Goal: Information Seeking & Learning: Learn about a topic

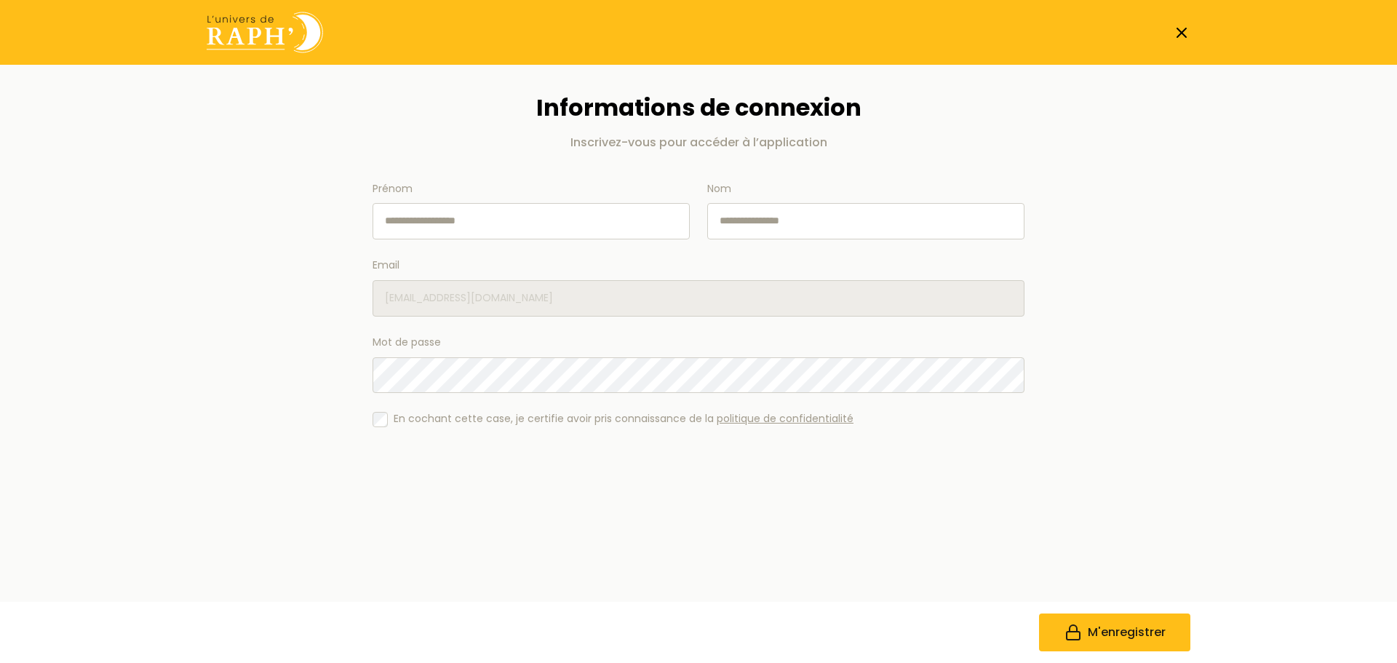
drag, startPoint x: 0, startPoint y: 0, endPoint x: 429, endPoint y: 223, distance: 483.9
click at [429, 223] on input "Prénom" at bounding box center [531, 221] width 317 height 36
type input "******"
click at [1106, 632] on span "M'enregistrer" at bounding box center [1127, 632] width 78 height 17
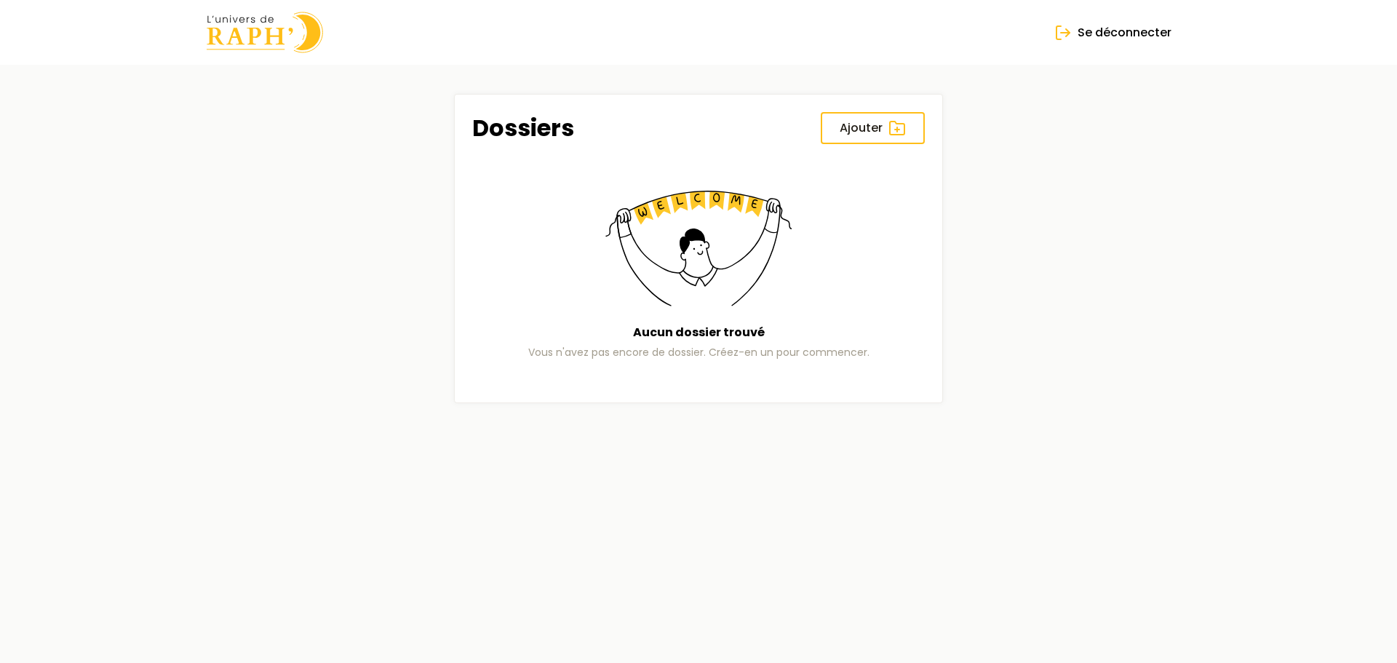
click at [685, 274] on img at bounding box center [698, 249] width 186 height 116
click at [228, 26] on img at bounding box center [265, 32] width 116 height 41
click at [875, 124] on span "Ajouter" at bounding box center [861, 127] width 43 height 17
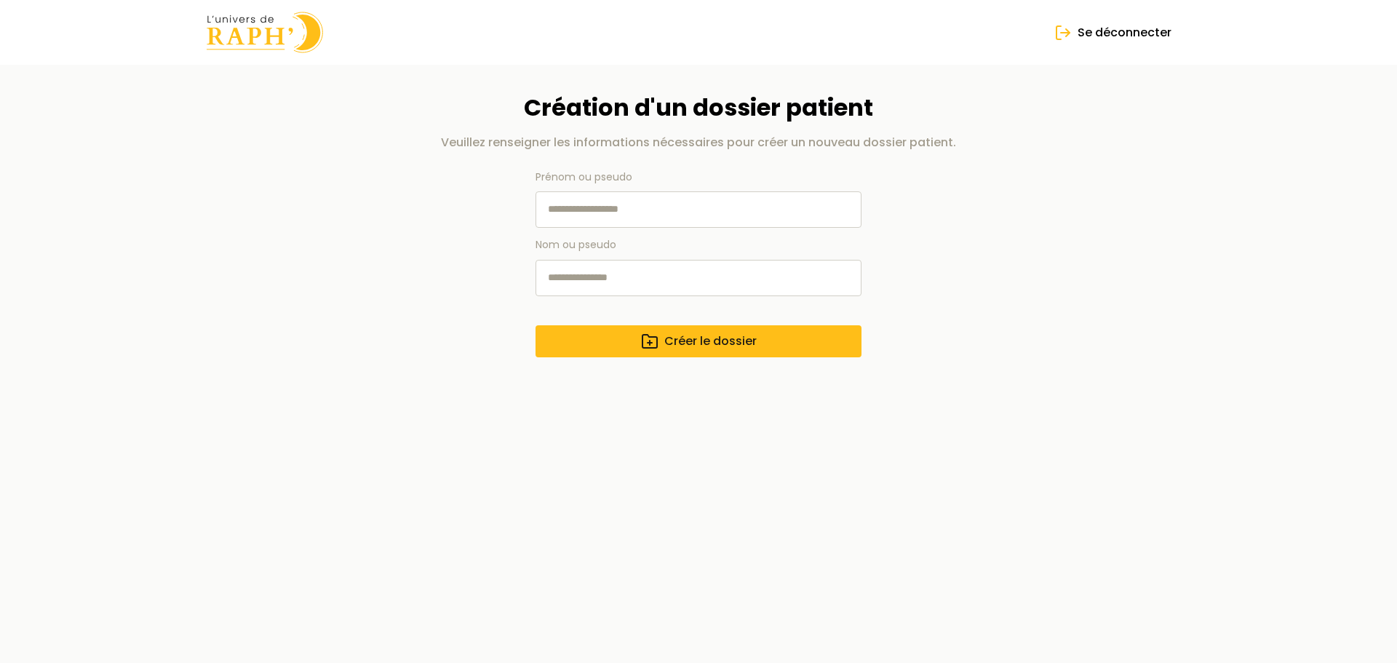
click at [646, 212] on input "Prénom ou pseudo" at bounding box center [699, 209] width 326 height 36
type input "****"
click at [715, 346] on span "Créer le dossier" at bounding box center [710, 341] width 92 height 17
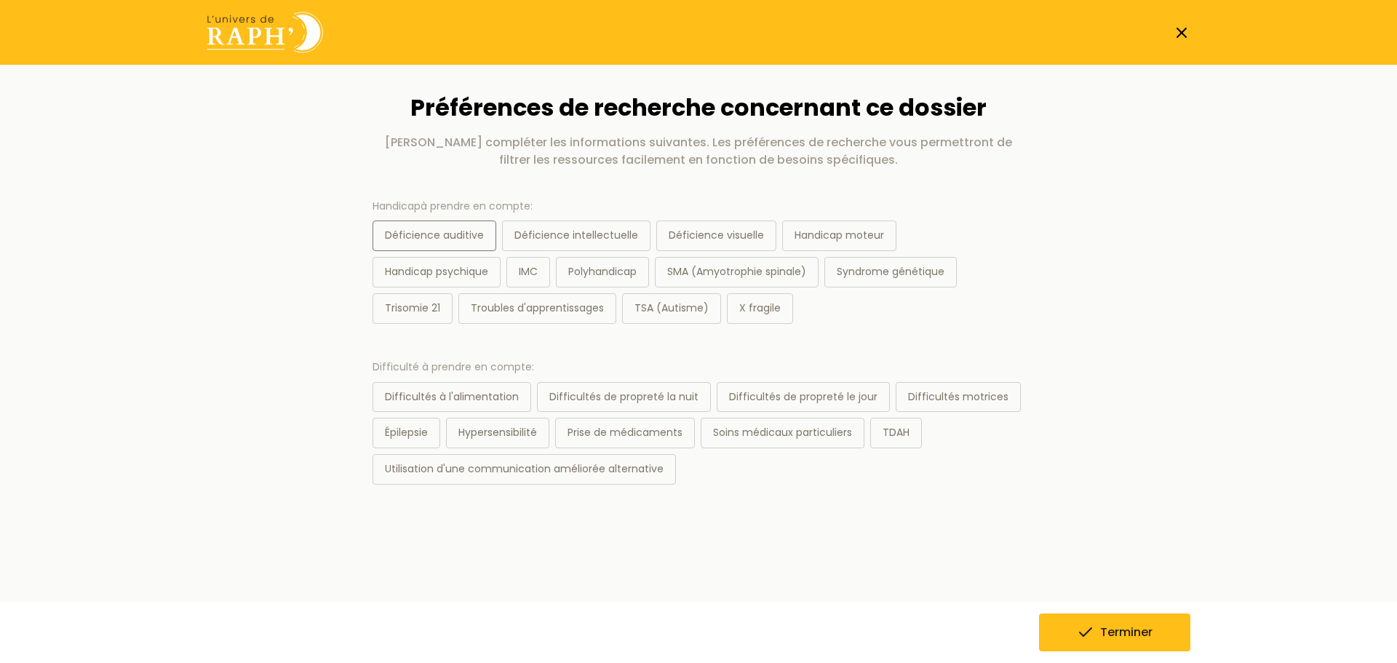
click at [435, 237] on div "Déficience auditive" at bounding box center [435, 235] width 124 height 31
click at [1133, 630] on span "Terminer" at bounding box center [1126, 632] width 52 height 17
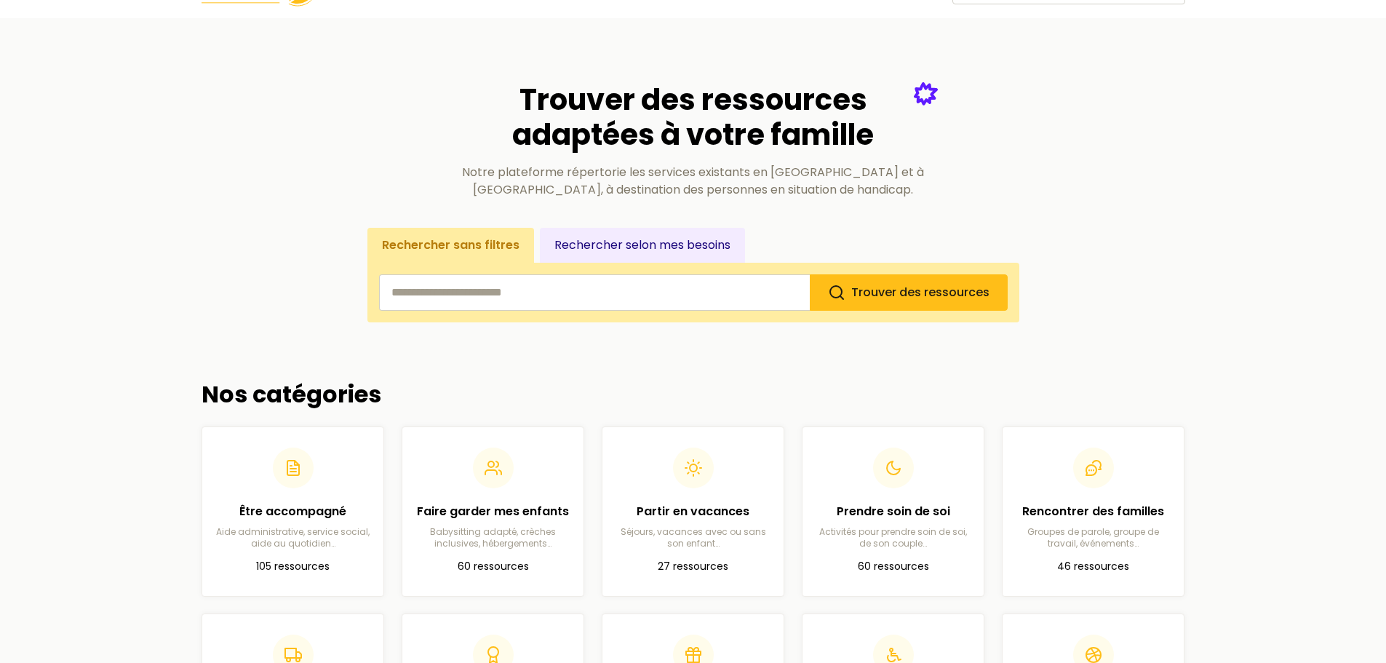
scroll to position [73, 0]
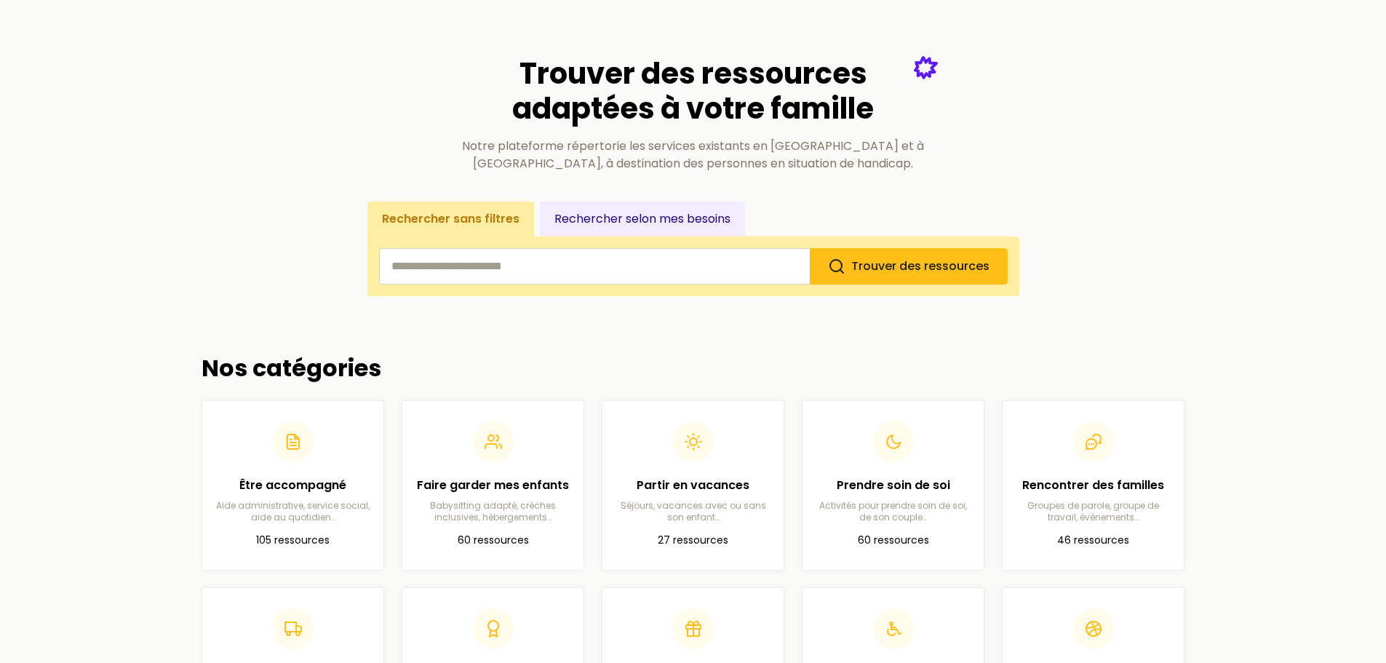
click at [455, 214] on button "Rechercher sans filtres" at bounding box center [450, 219] width 167 height 35
click at [482, 268] on input "search" at bounding box center [594, 266] width 431 height 36
click at [529, 266] on input "search" at bounding box center [594, 266] width 431 height 36
click at [854, 267] on span "Trouver des ressources" at bounding box center [920, 266] width 138 height 17
click at [499, 268] on input "search" at bounding box center [594, 266] width 431 height 36
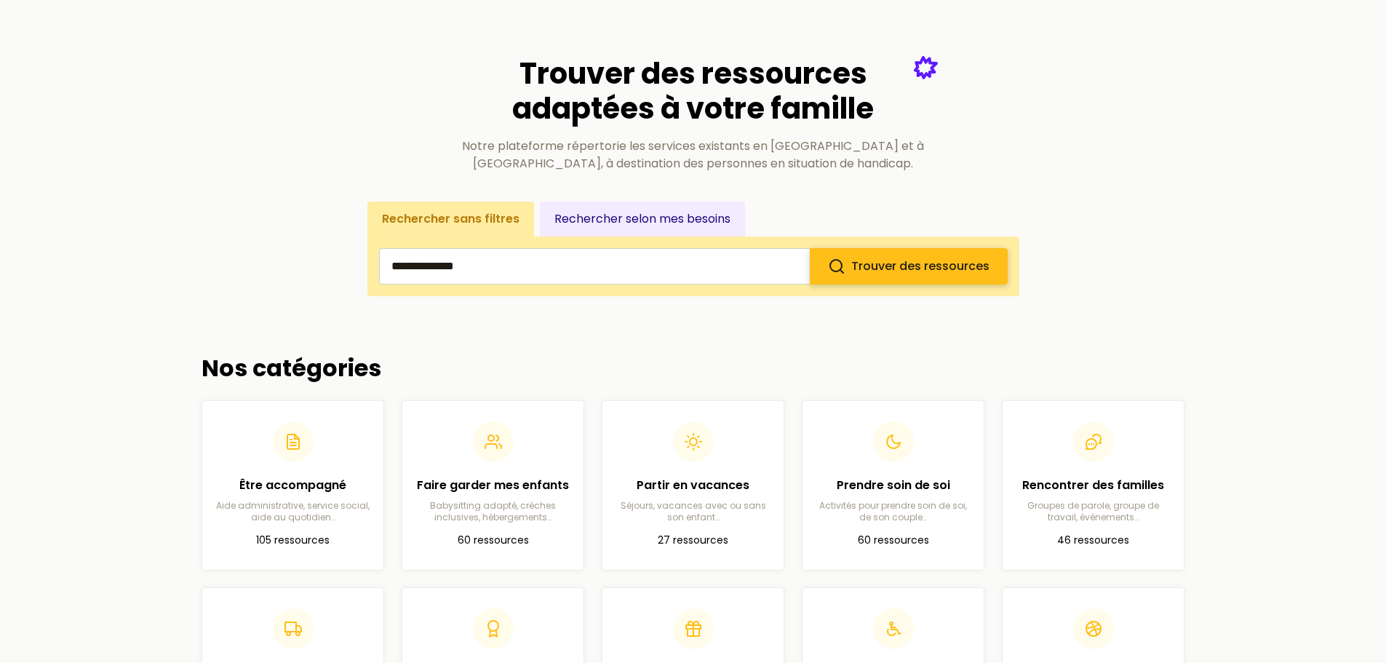
type input "**********"
click at [853, 263] on button "Trouver des ressources" at bounding box center [909, 266] width 198 height 36
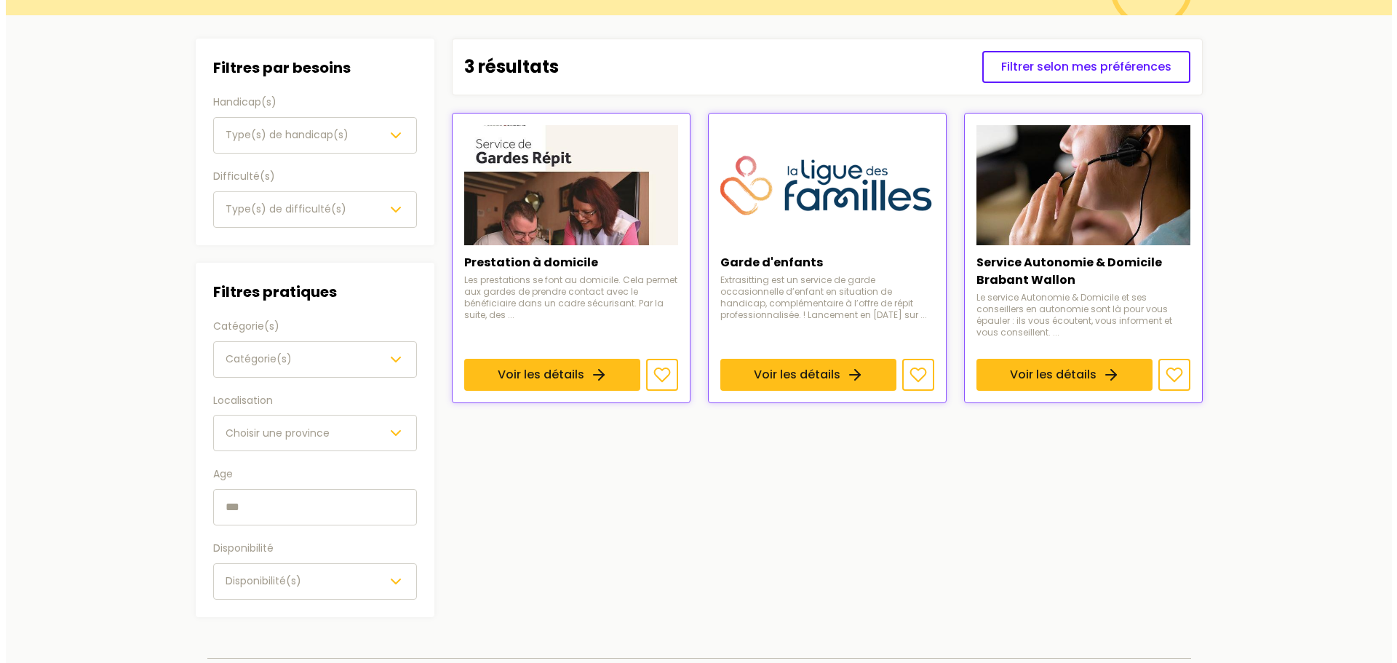
scroll to position [146, 0]
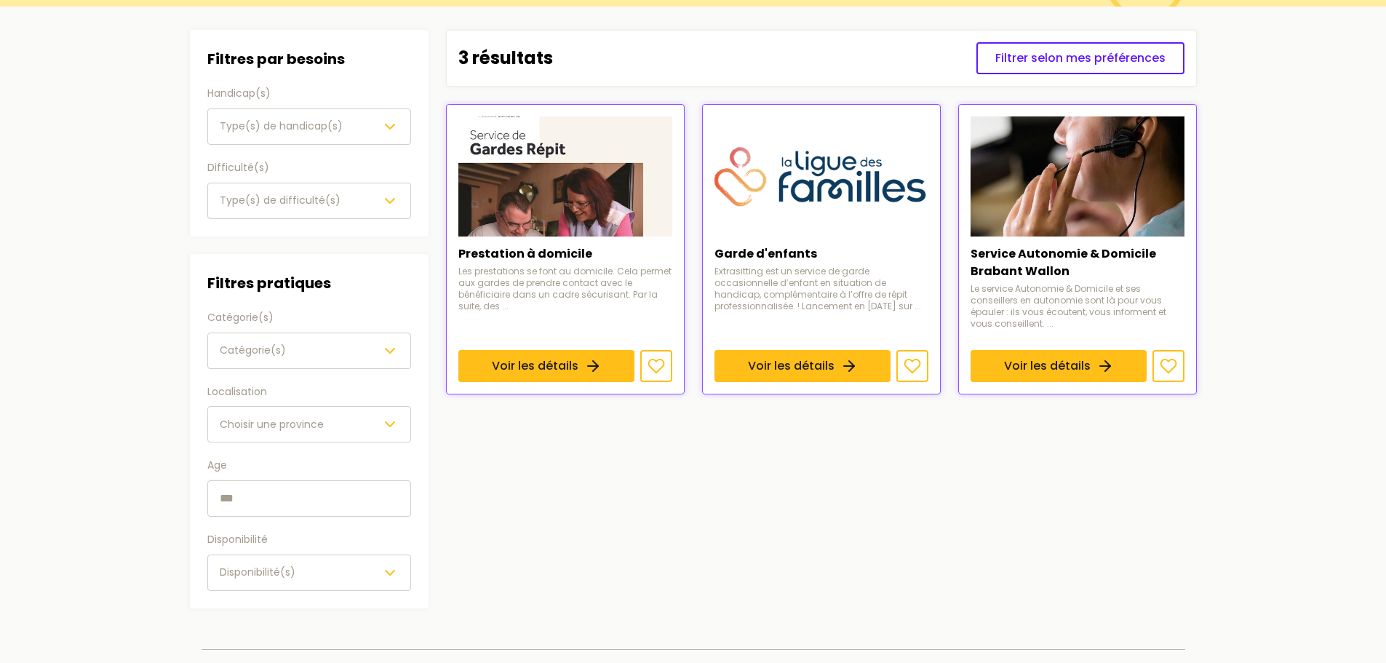
click at [372, 129] on div "Type(s) de handicap(s)" at bounding box center [309, 126] width 179 height 17
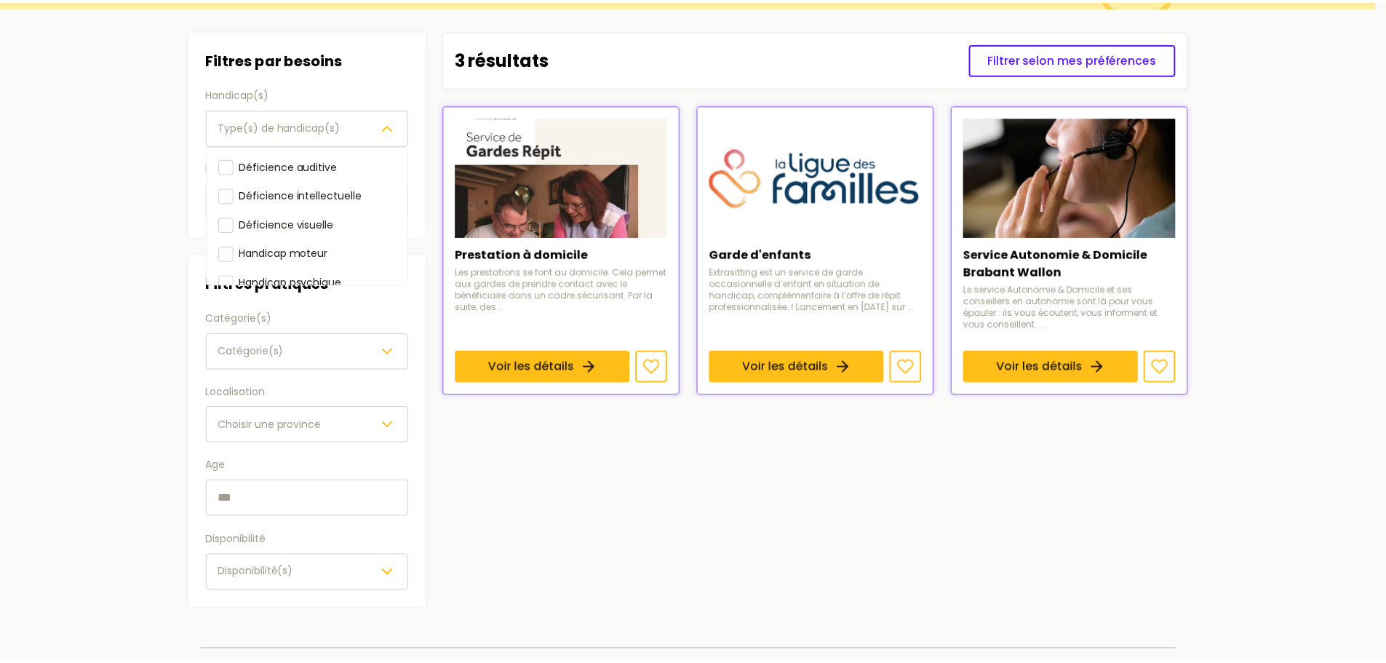
scroll to position [250, 0]
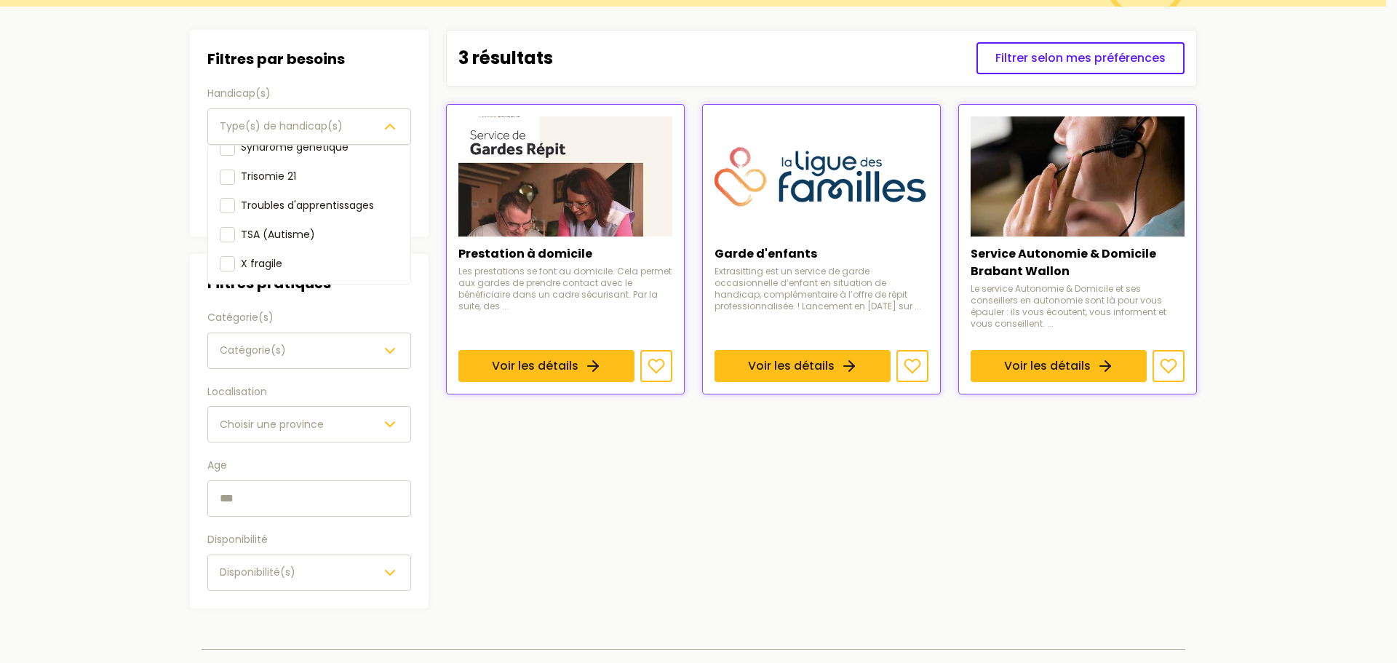
drag, startPoint x: 506, startPoint y: 514, endPoint x: 399, endPoint y: 382, distance: 169.2
click at [506, 513] on section "Filtres Filtres par besoins Handicap(s) Type(s) de handicap(s) Déficience audit…" at bounding box center [693, 319] width 1030 height 625
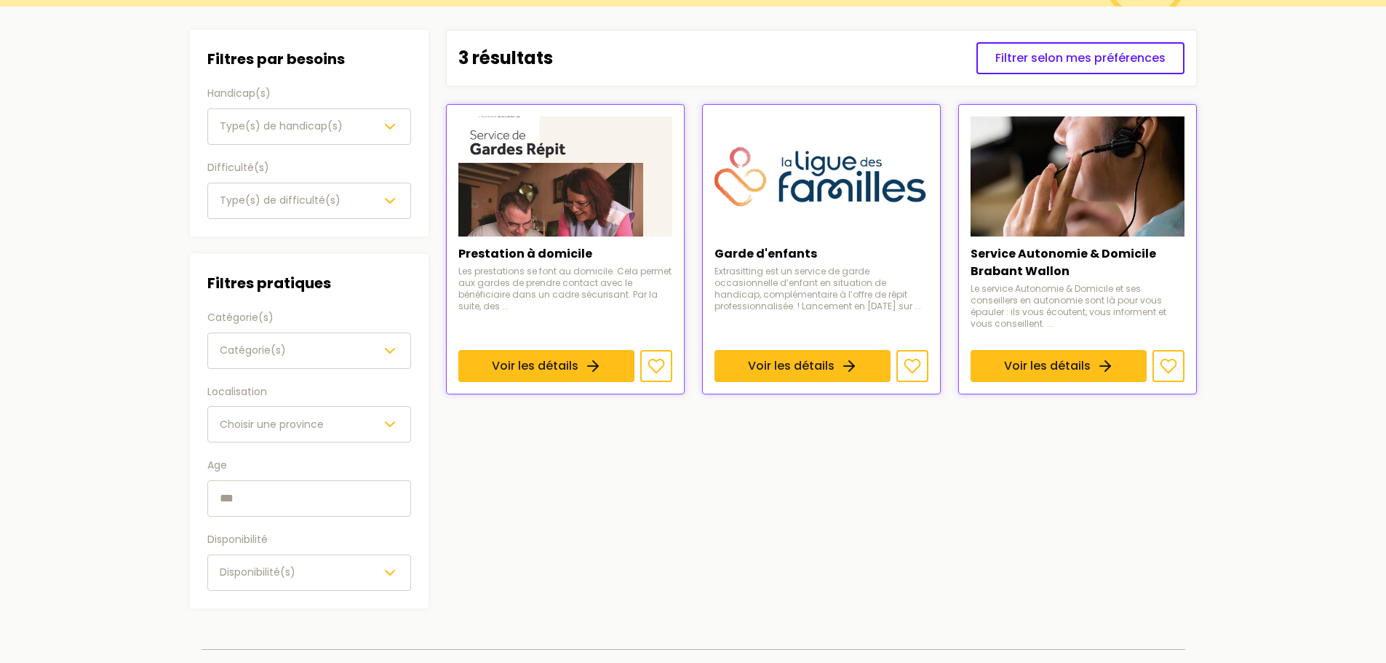
click at [272, 187] on button "Type(s) de difficulté(s)" at bounding box center [309, 201] width 204 height 36
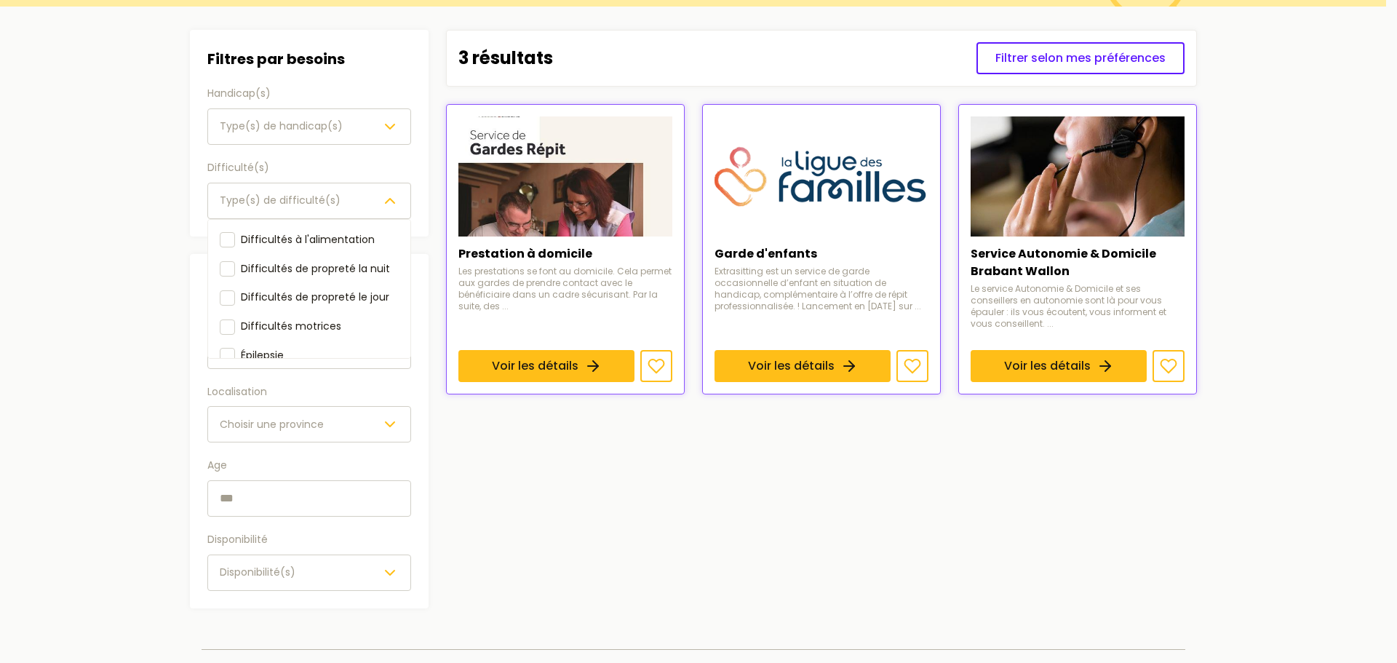
click at [272, 187] on button "Type(s) de difficulté(s)" at bounding box center [309, 201] width 204 height 36
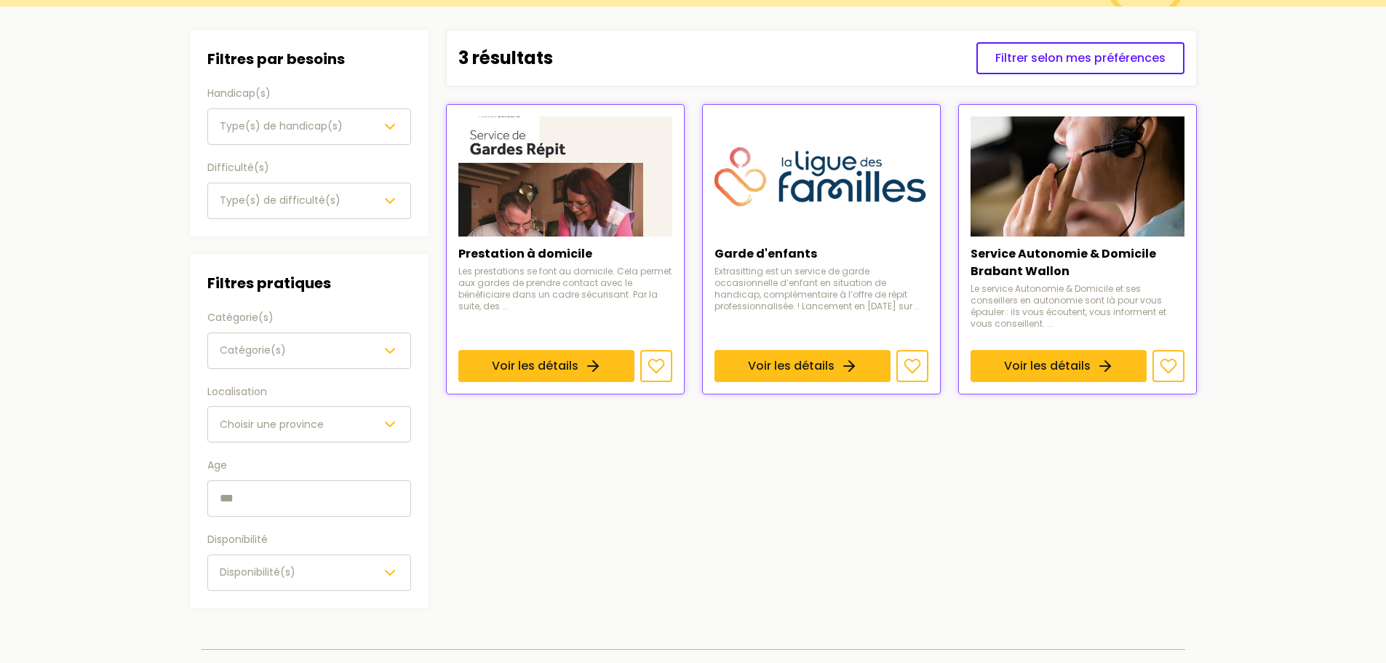
scroll to position [218, 0]
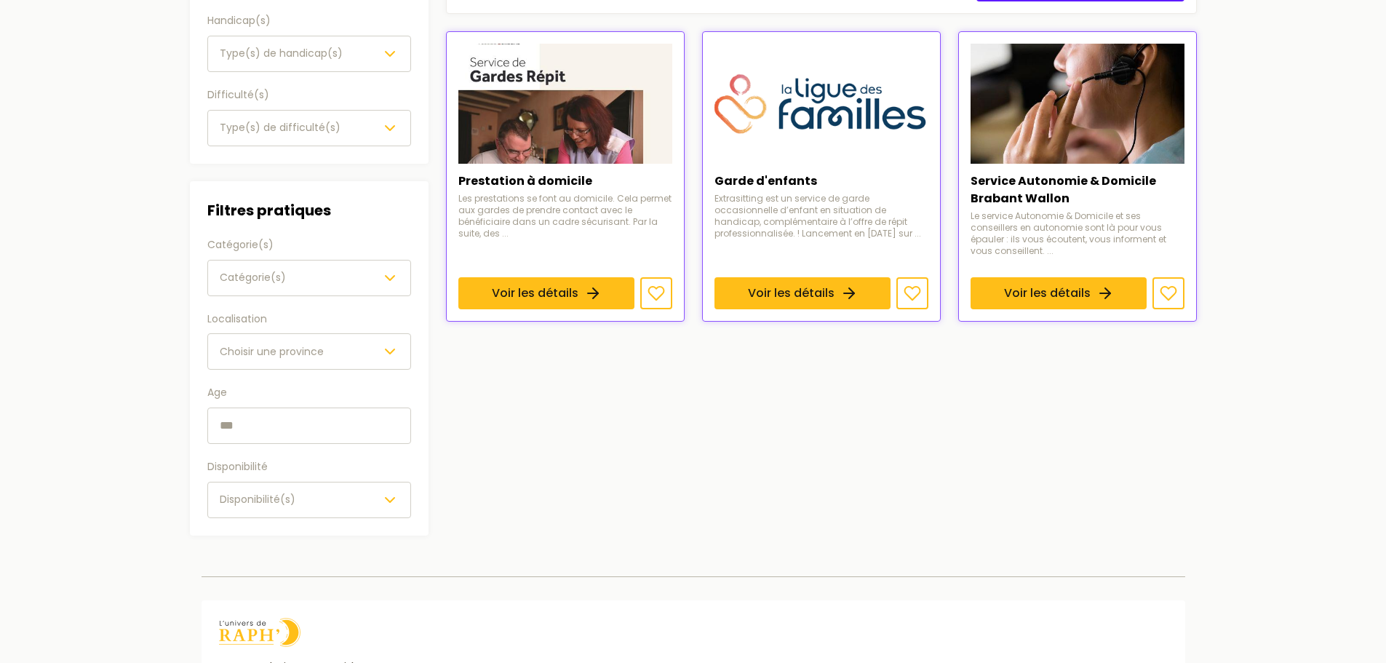
click at [366, 342] on button "Choisir une province" at bounding box center [309, 351] width 204 height 36
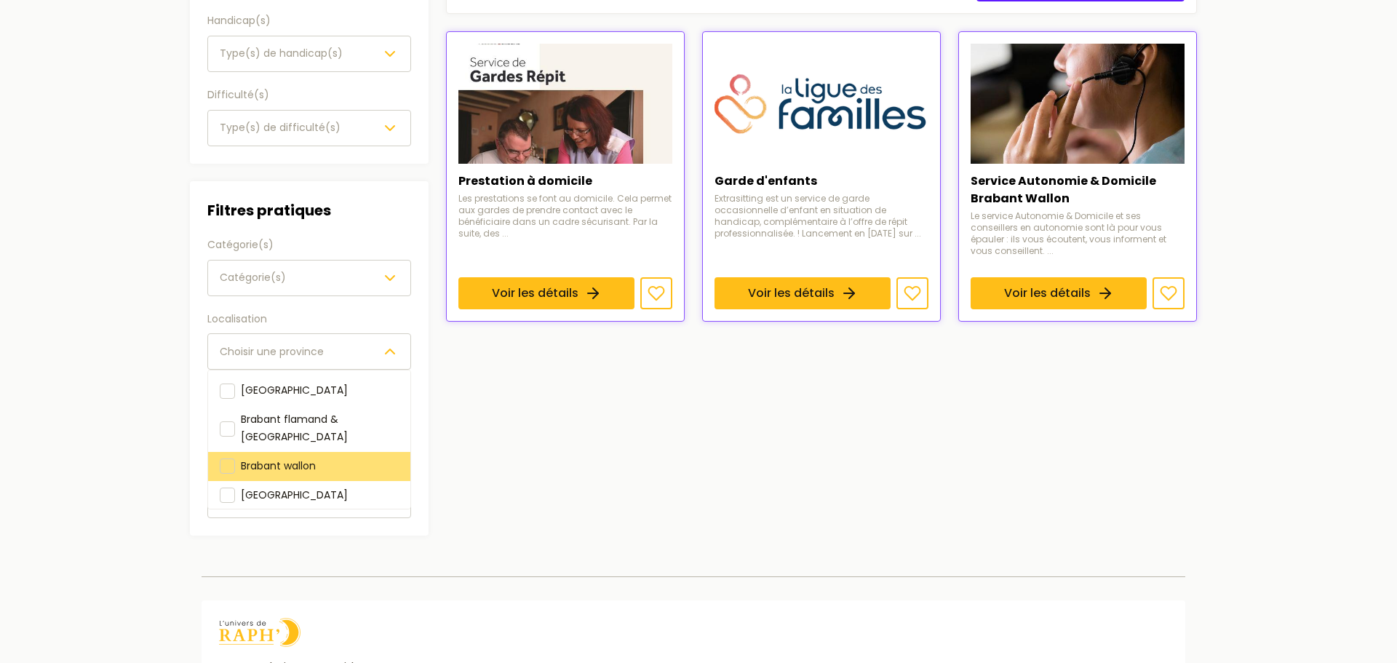
click at [226, 458] on div at bounding box center [227, 465] width 15 height 15
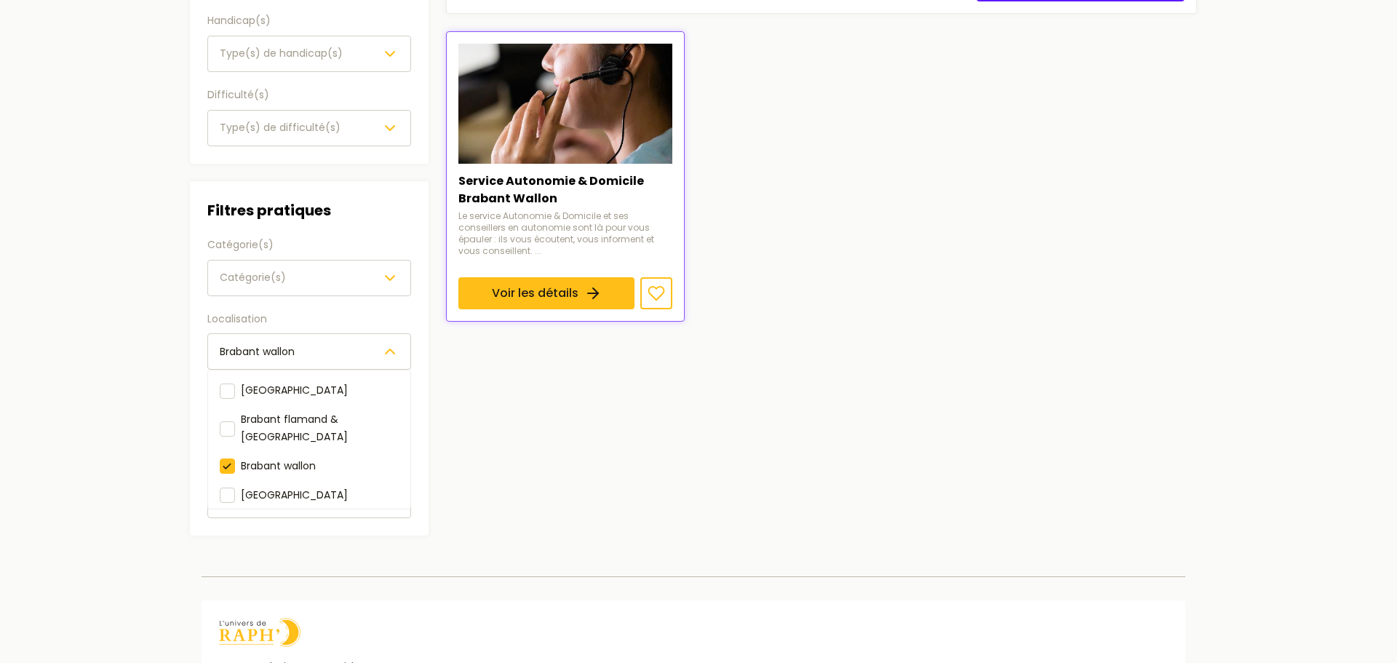
click at [537, 486] on section "Filtres Filtres par besoins Handicap(s) Type(s) de handicap(s) Difficulté(s) Ty…" at bounding box center [693, 246] width 1030 height 625
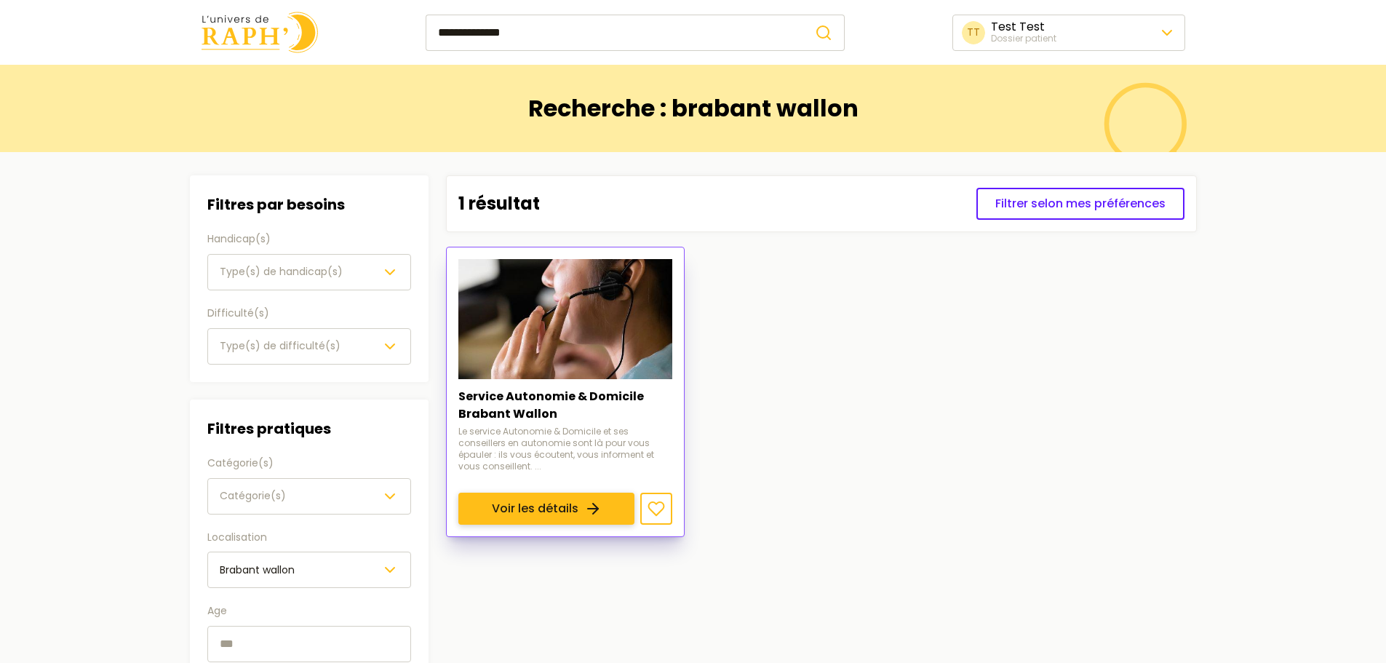
click at [610, 493] on link "Voir les détails" at bounding box center [546, 509] width 176 height 32
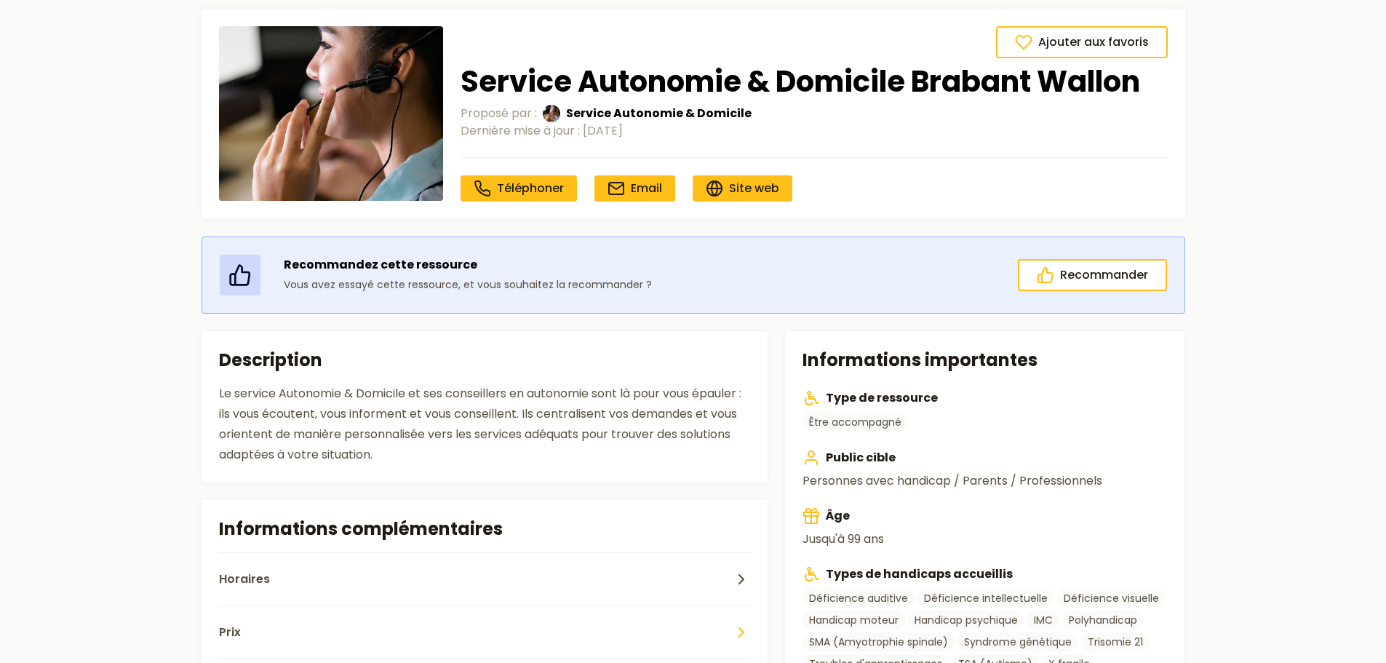
scroll to position [73, 0]
click at [747, 183] on span "Site web" at bounding box center [754, 188] width 50 height 17
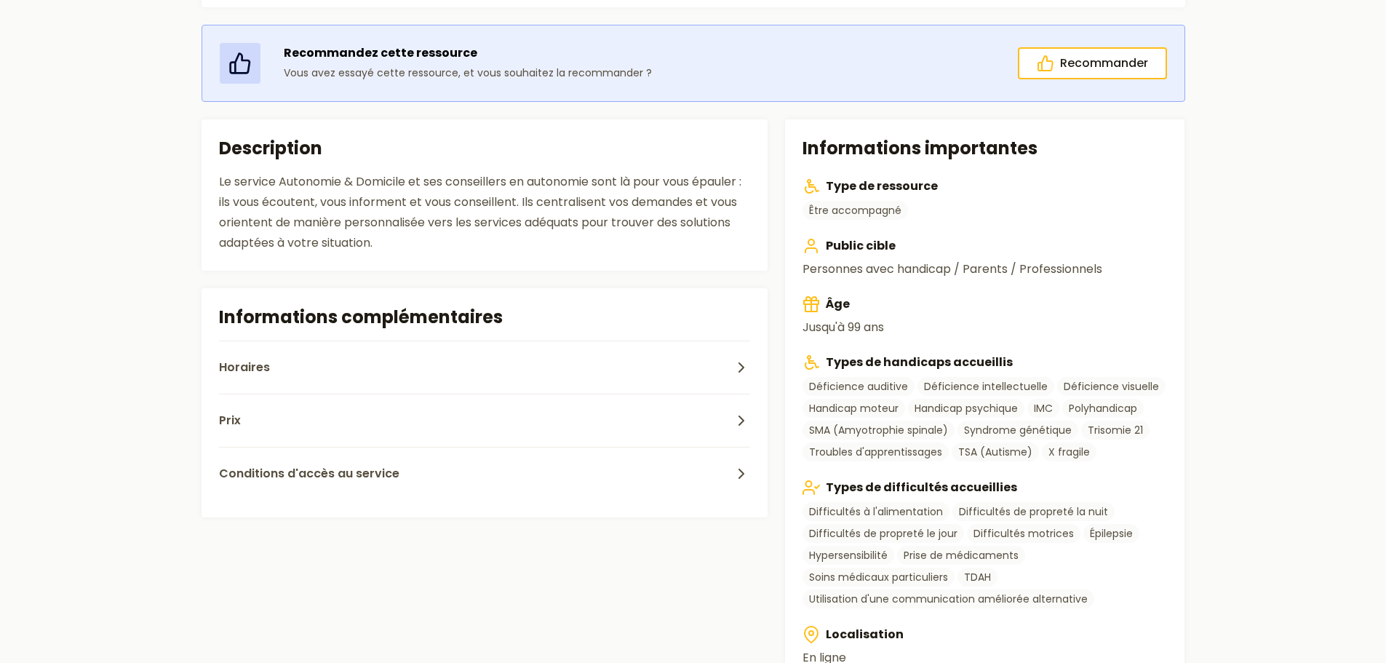
scroll to position [291, 0]
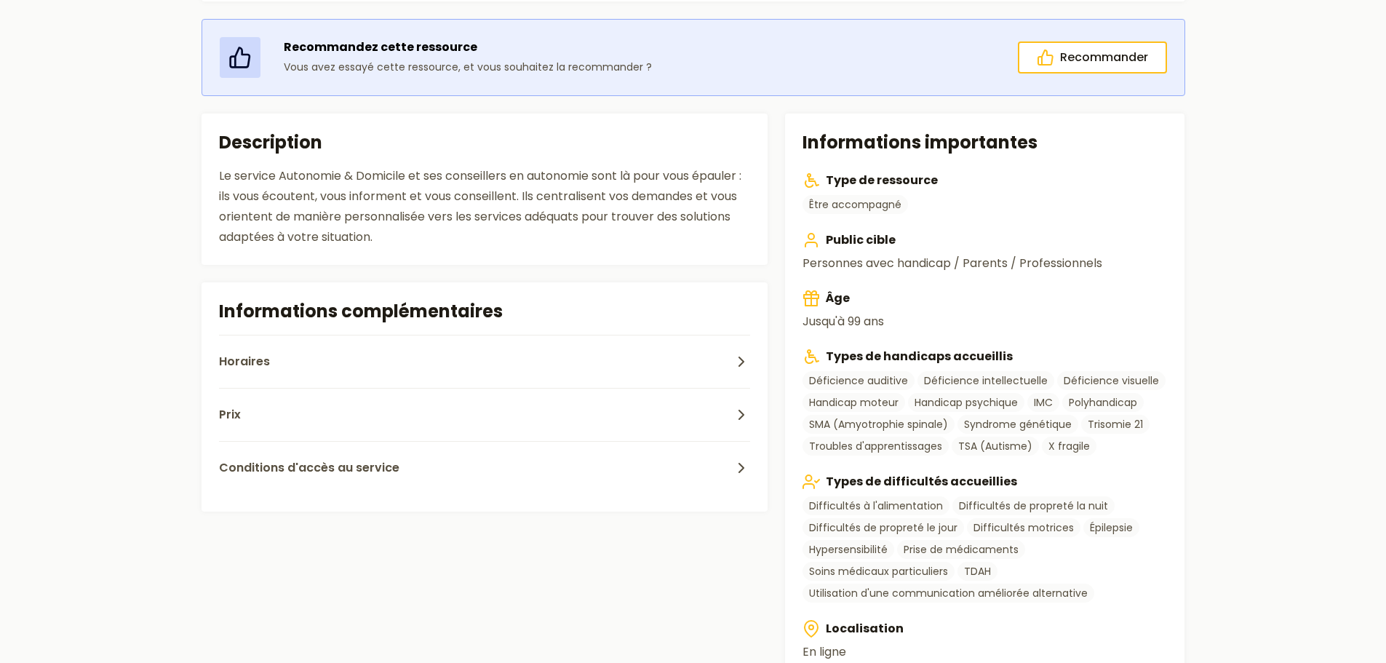
type input "**********"
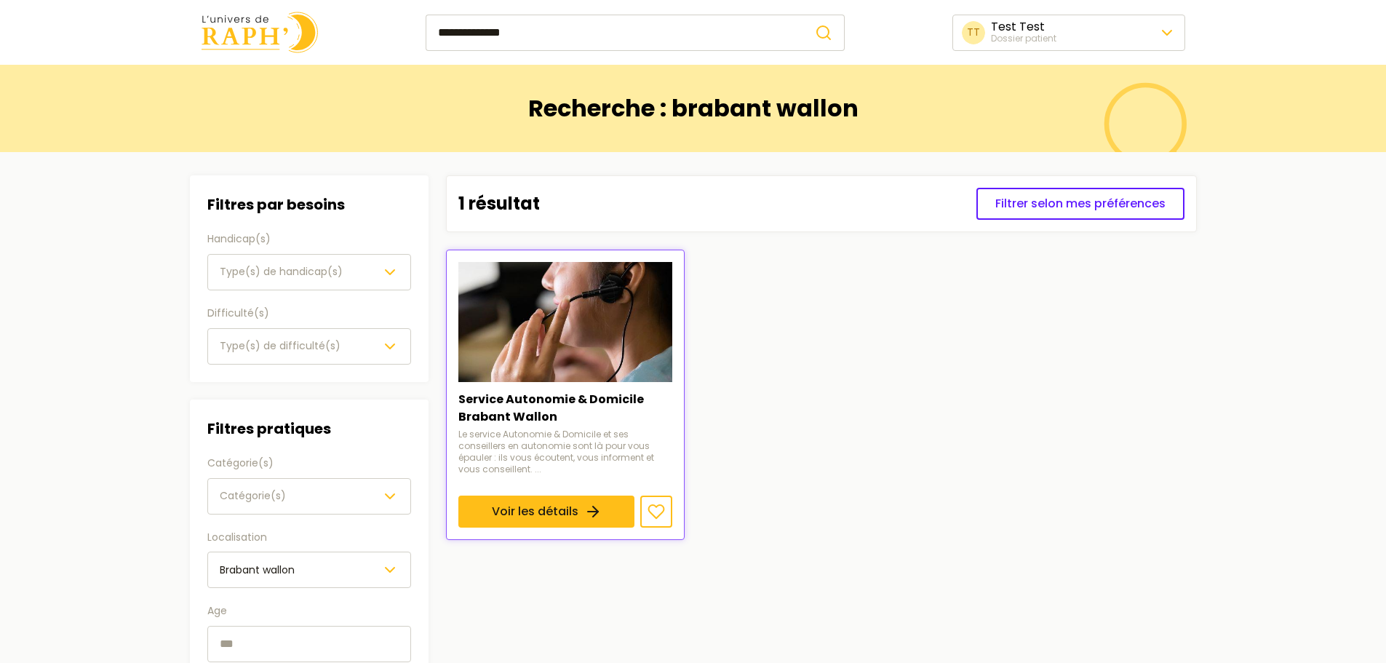
click at [284, 265] on span "Type(s) de handicap(s)" at bounding box center [281, 271] width 123 height 15
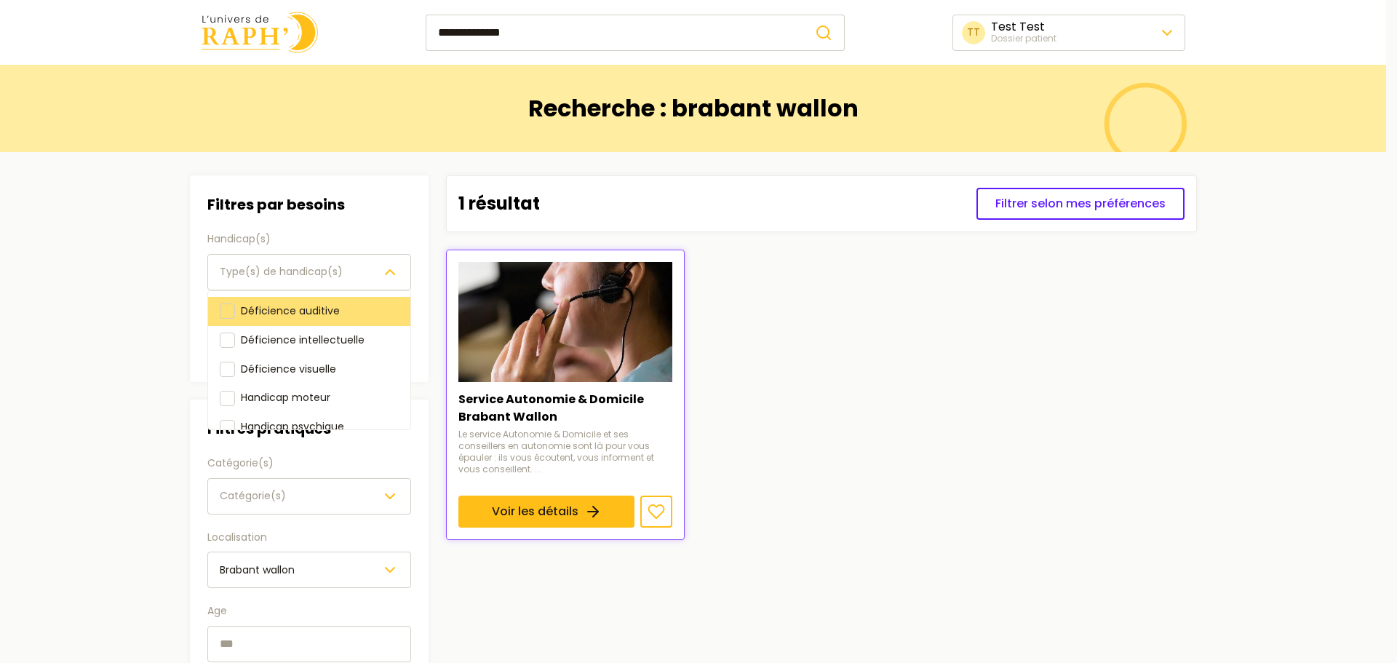
click at [233, 307] on div at bounding box center [227, 310] width 15 height 15
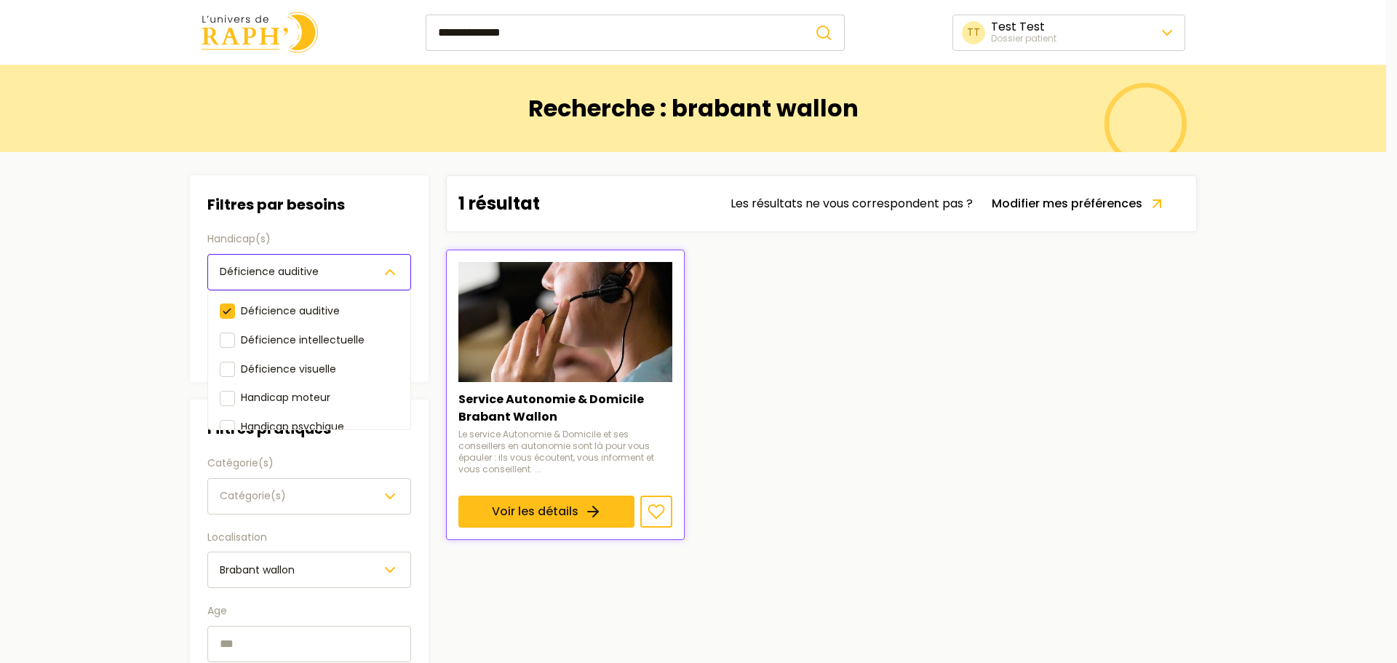
click at [365, 473] on div "Filtres par besoins Handicap(s) Déficience auditive Déficience auditive Déficie…" at bounding box center [309, 464] width 239 height 578
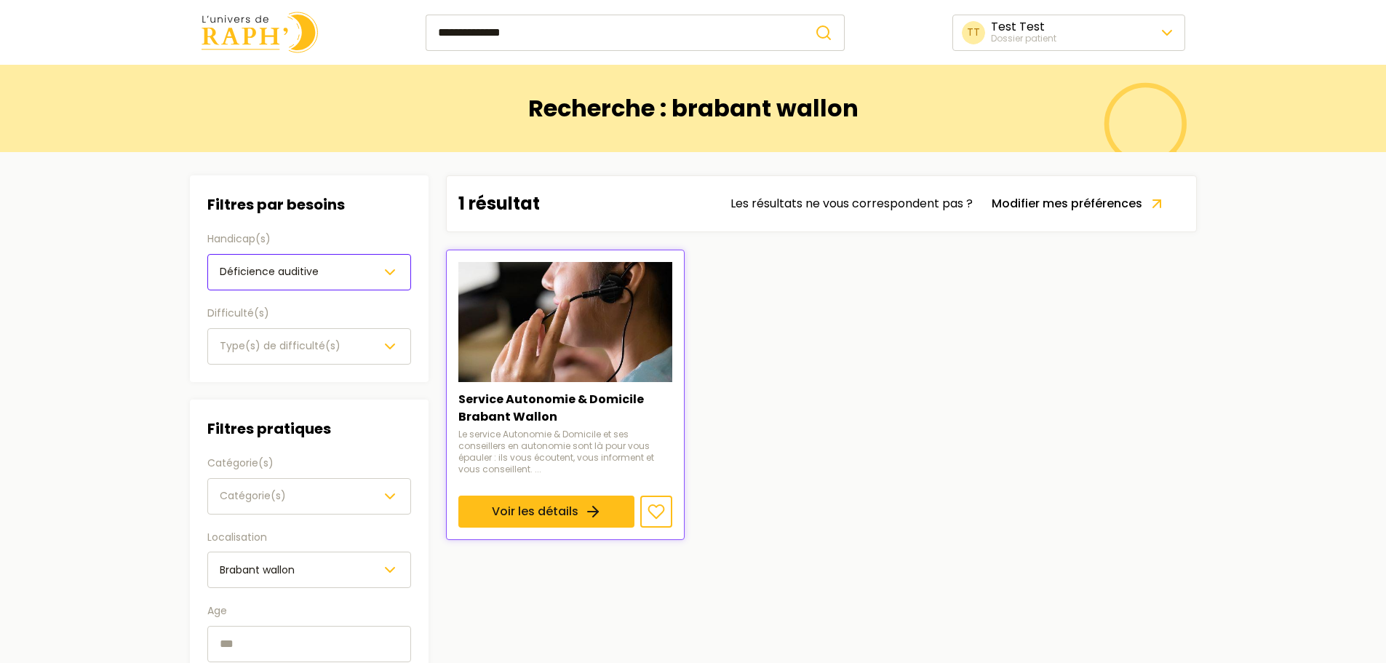
click at [296, 359] on button "Type(s) de difficulté(s)" at bounding box center [309, 346] width 204 height 36
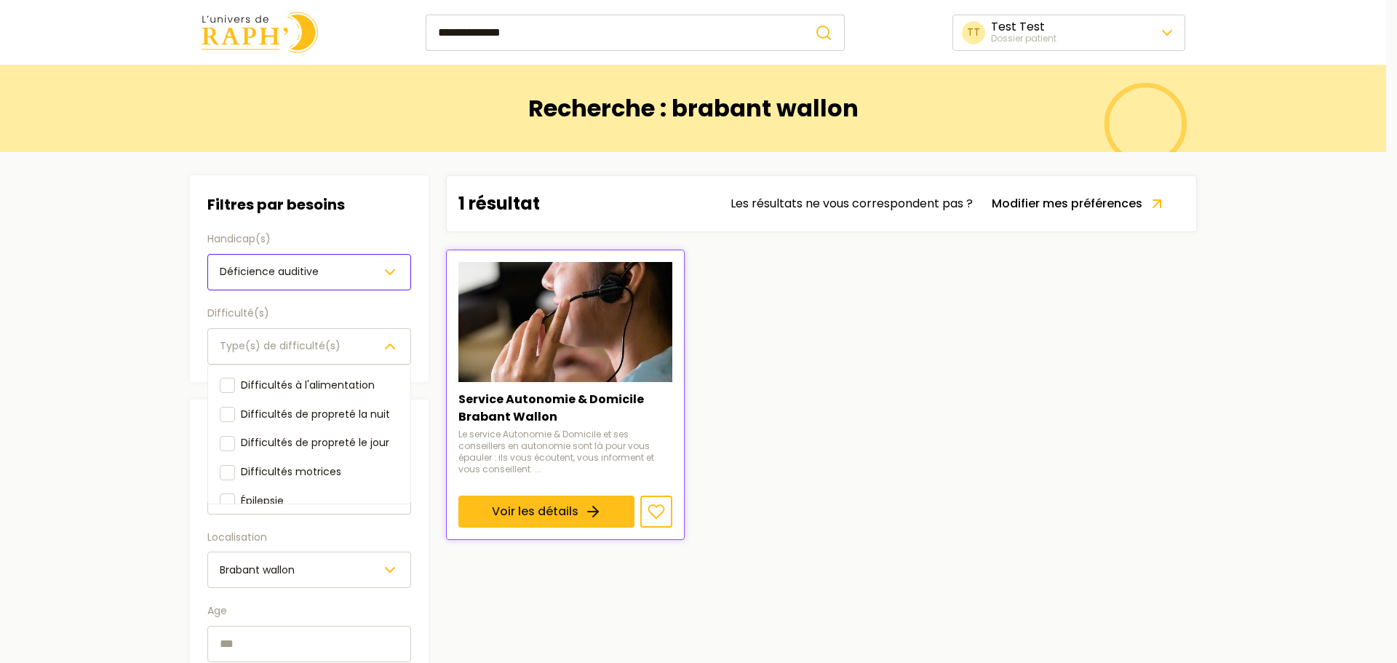
click at [298, 362] on button "Type(s) de difficulté(s)" at bounding box center [309, 346] width 204 height 36
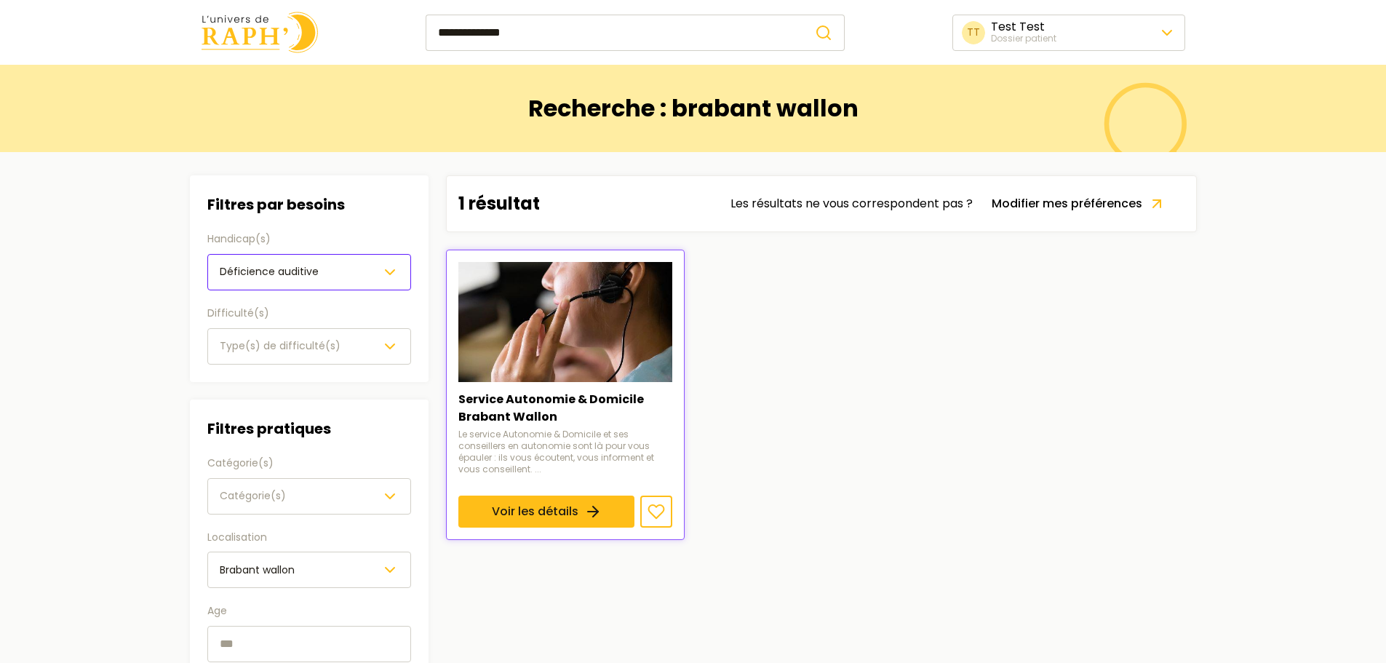
drag, startPoint x: 538, startPoint y: 31, endPoint x: 309, endPoint y: 29, distance: 229.2
click at [309, 29] on div "**********" at bounding box center [693, 32] width 1030 height 41
click at [803, 15] on button "submit" at bounding box center [823, 33] width 41 height 36
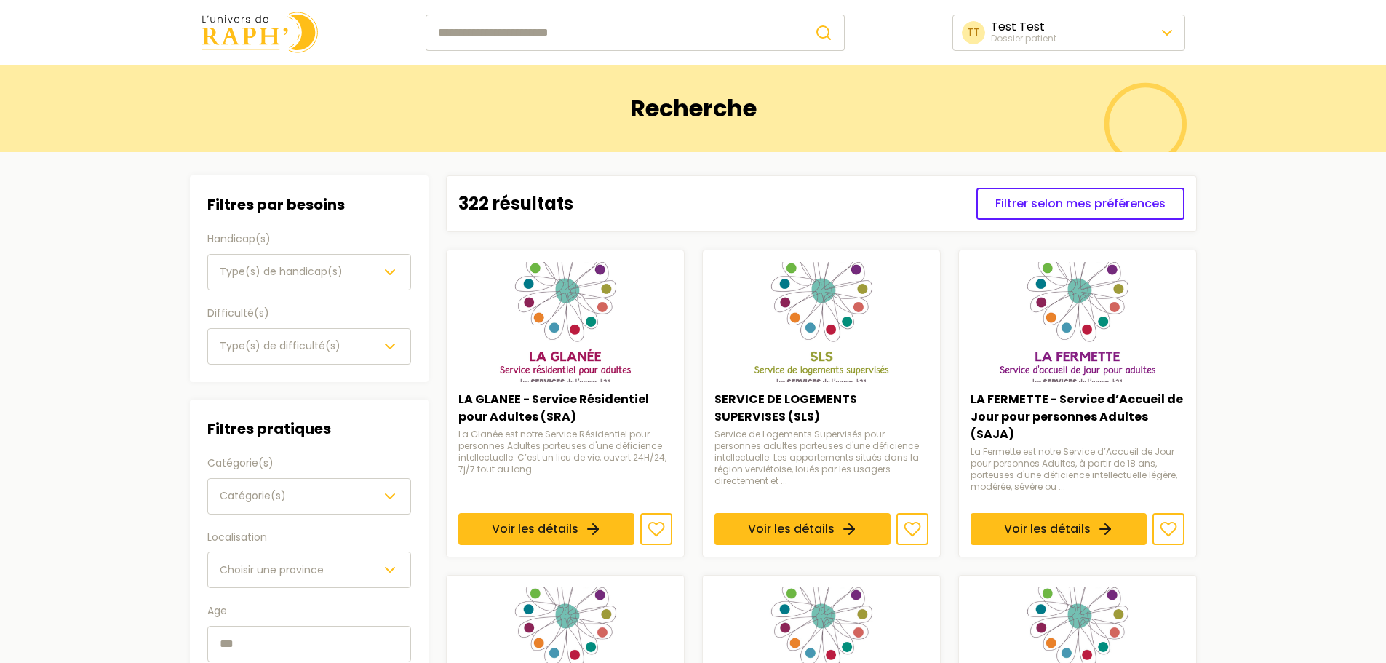
click at [370, 270] on div "Type(s) de handicap(s)" at bounding box center [309, 271] width 179 height 17
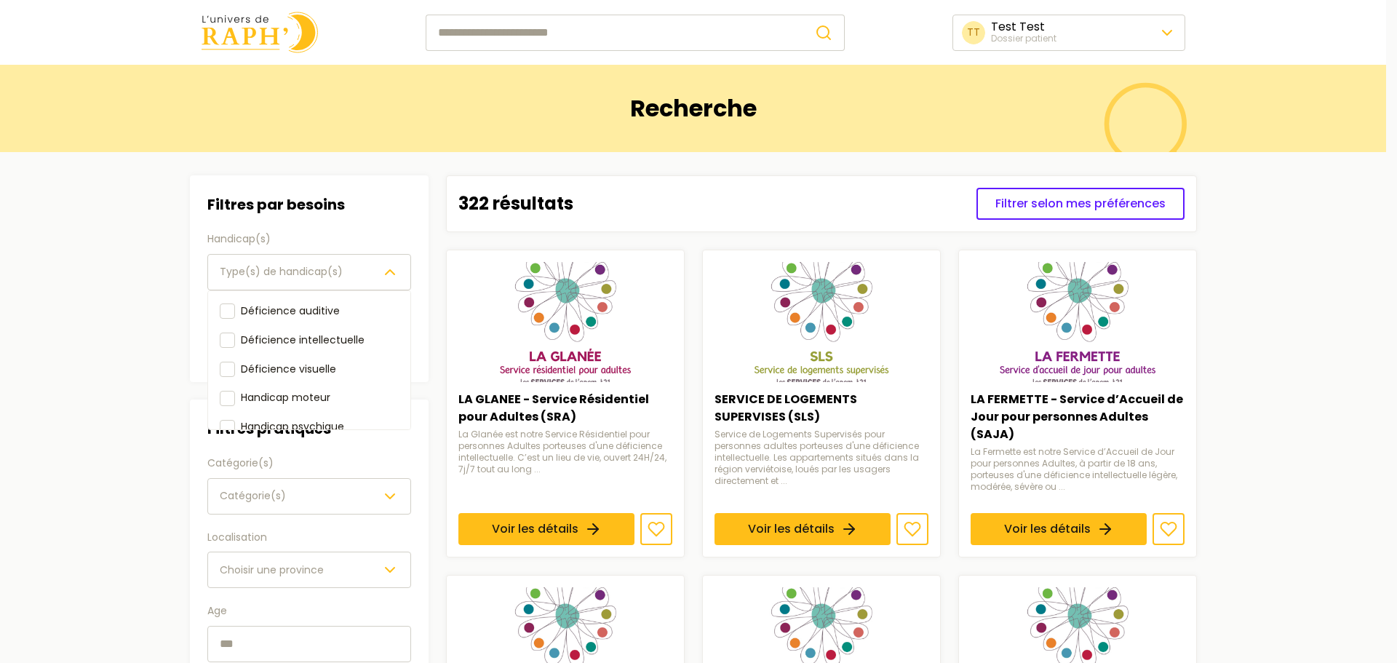
click at [370, 270] on div "Type(s) de handicap(s)" at bounding box center [309, 271] width 179 height 17
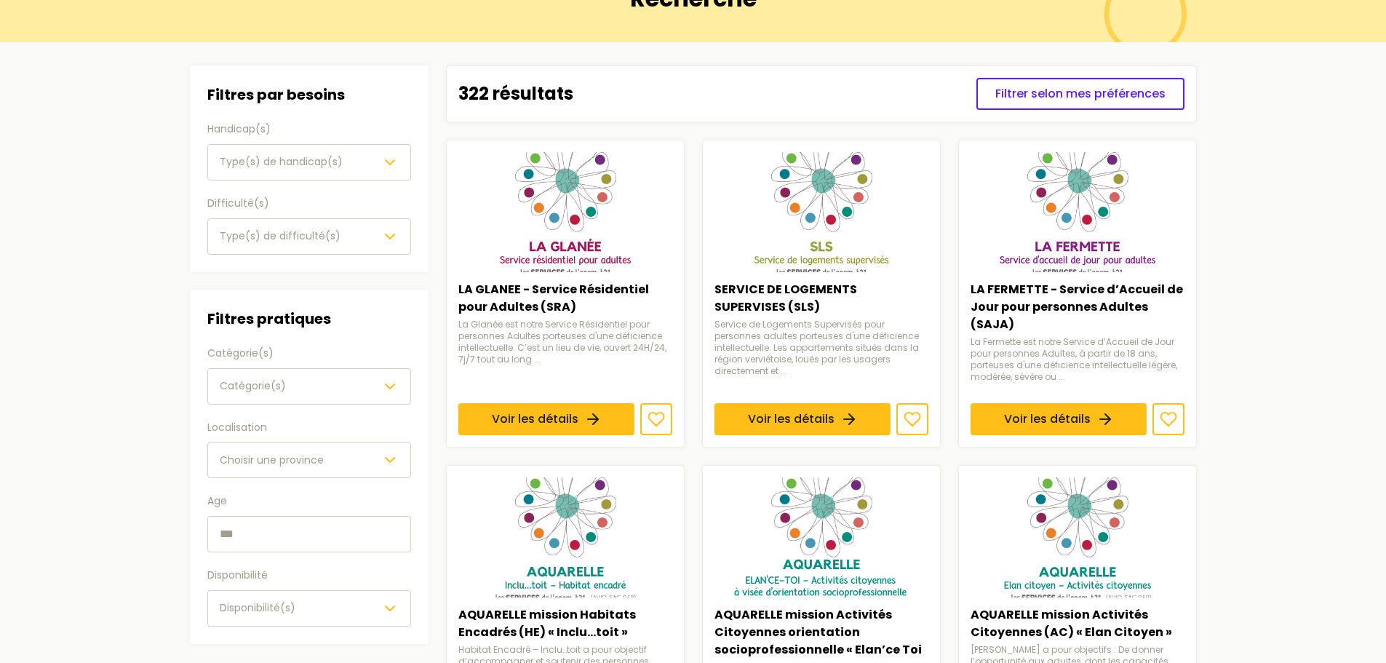
scroll to position [146, 0]
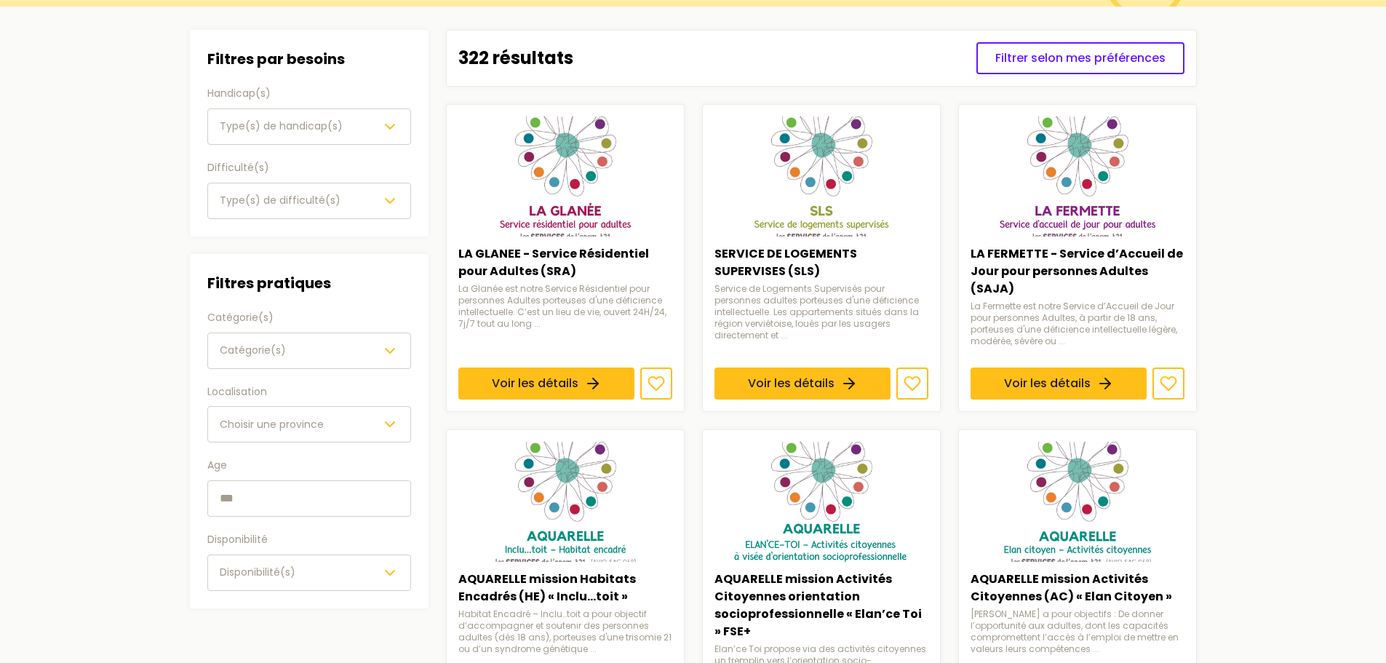
click at [287, 417] on span "Choisir une province" at bounding box center [272, 424] width 104 height 15
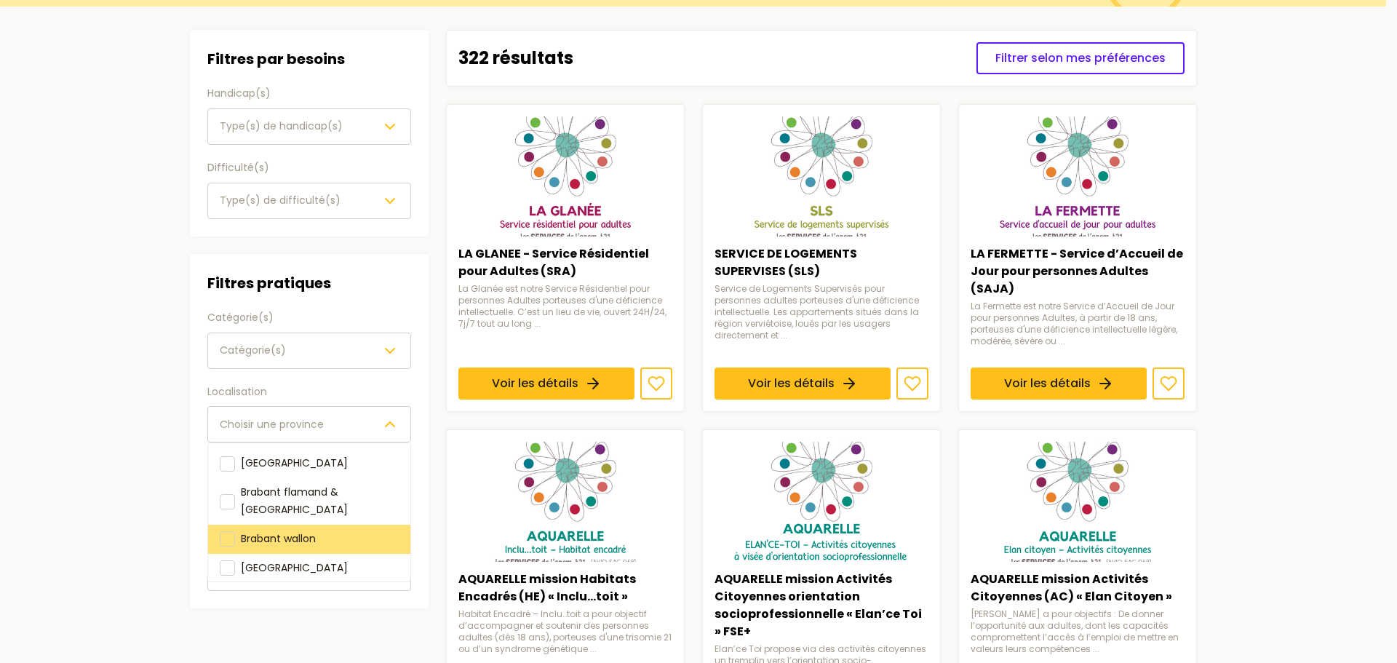
click at [237, 526] on div "Brabant wallon" at bounding box center [309, 539] width 202 height 29
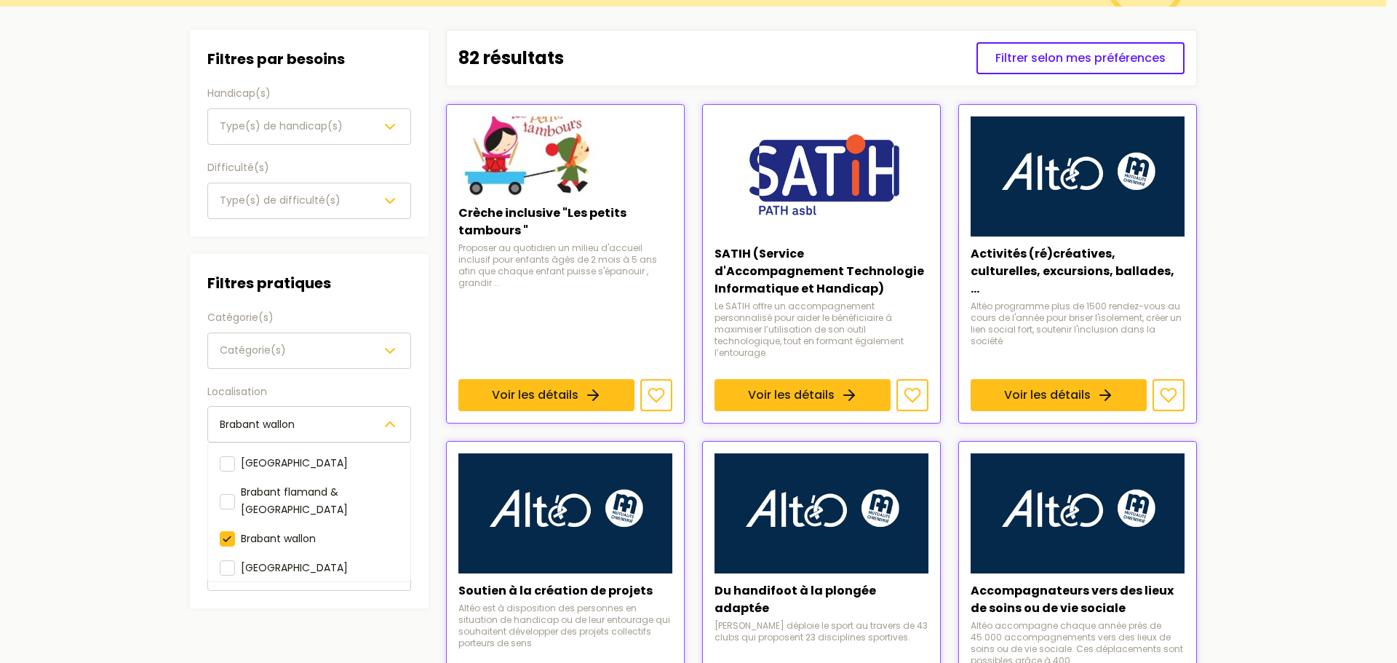
click at [71, 518] on main "Recherche Filtres Filtres par besoins Handicap(s) Type(s) de handicap(s) Diffic…" at bounding box center [693, 674] width 1386 height 1510
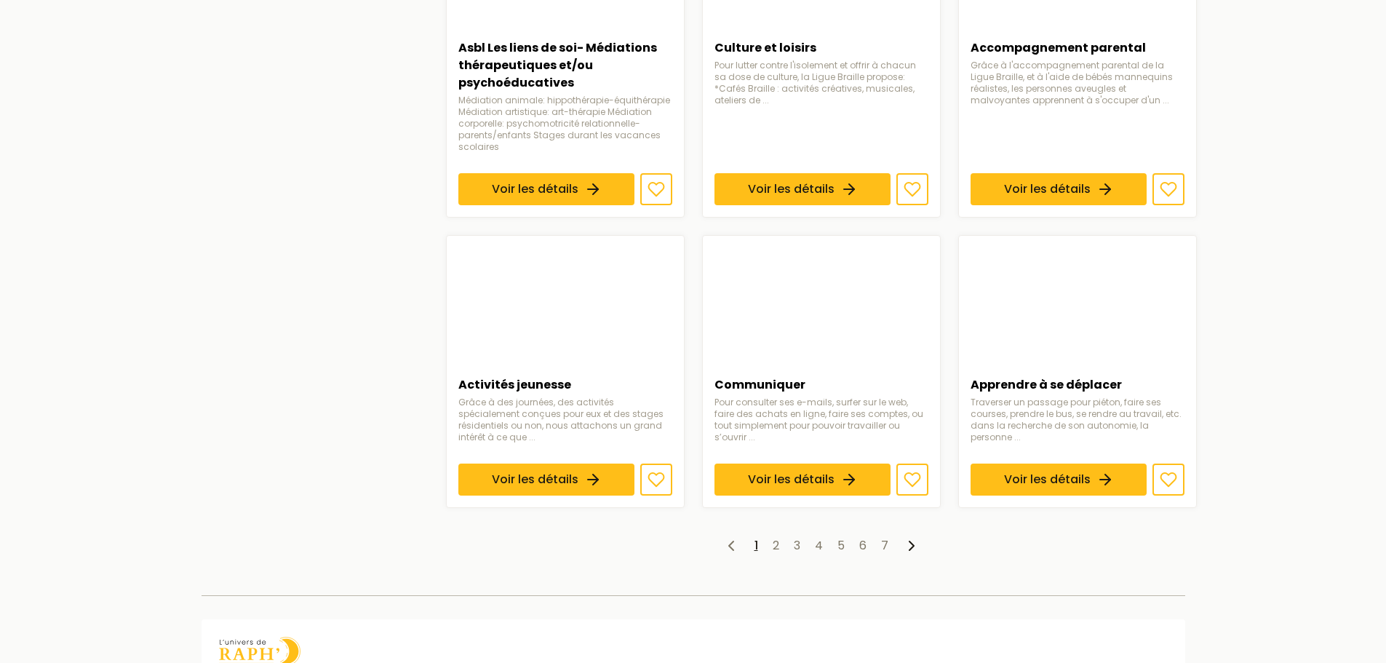
scroll to position [1019, 0]
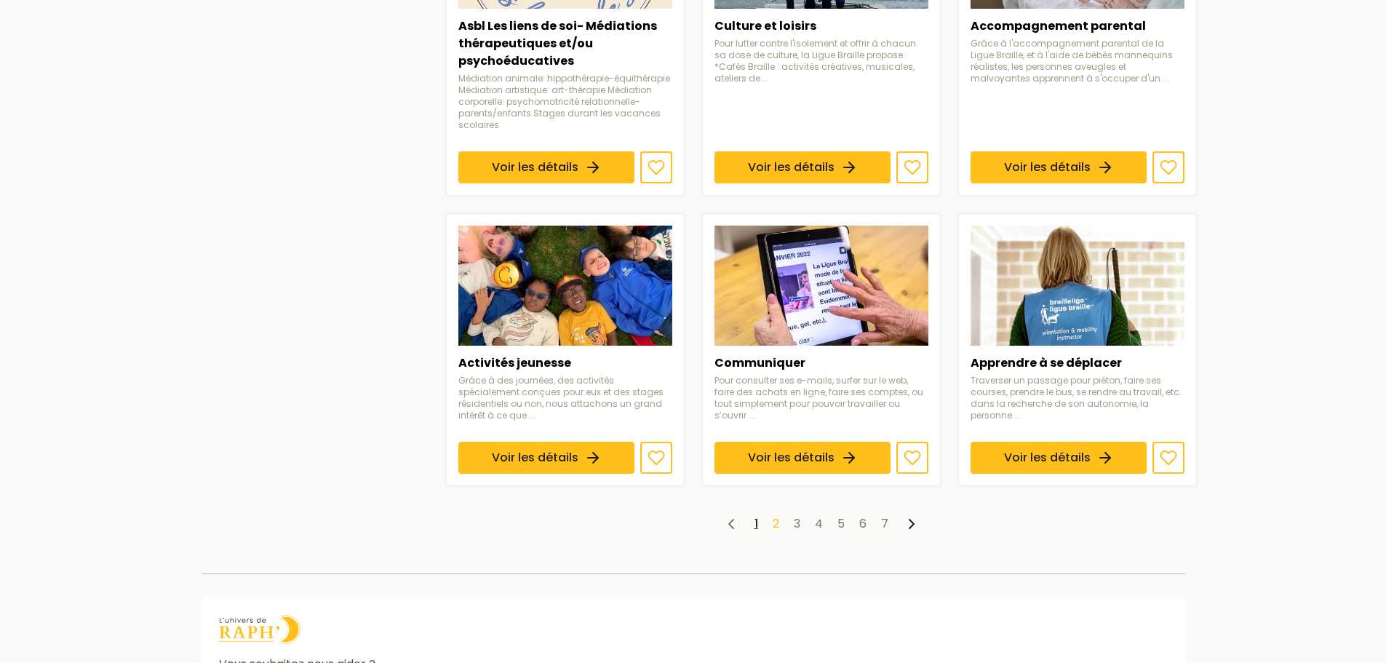
click at [777, 524] on link "2" at bounding box center [776, 523] width 7 height 17
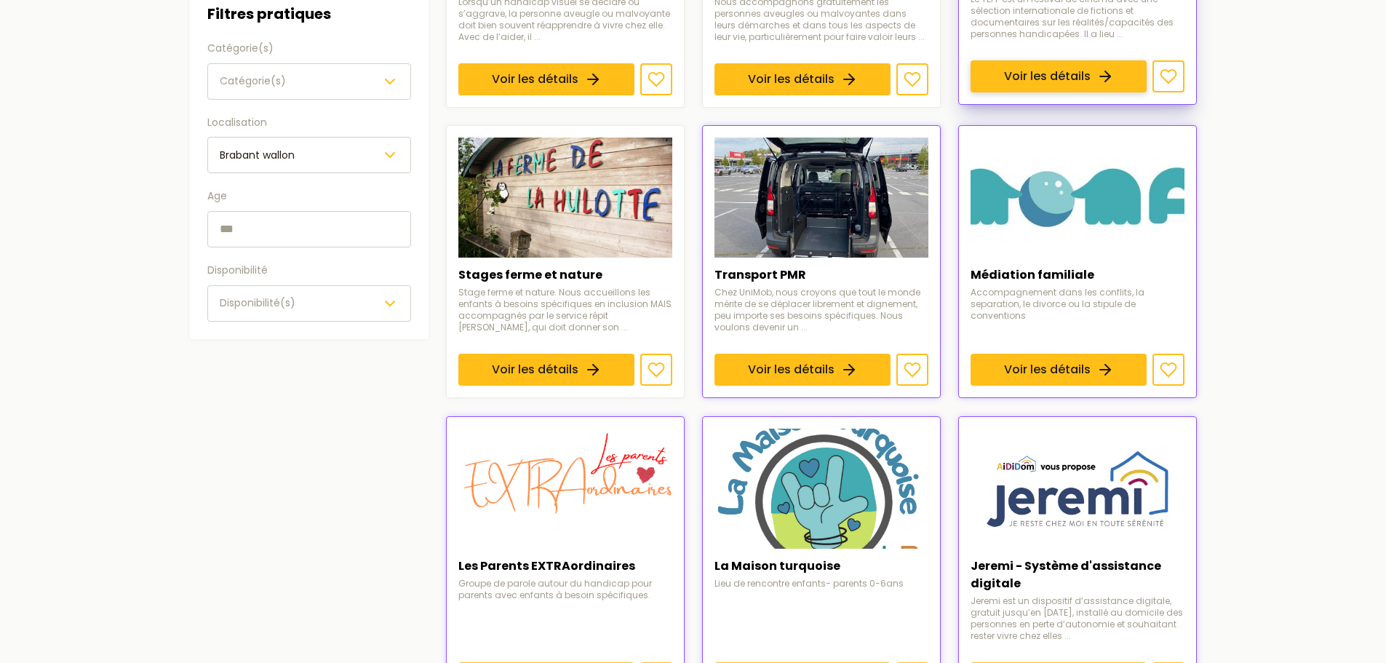
scroll to position [437, 0]
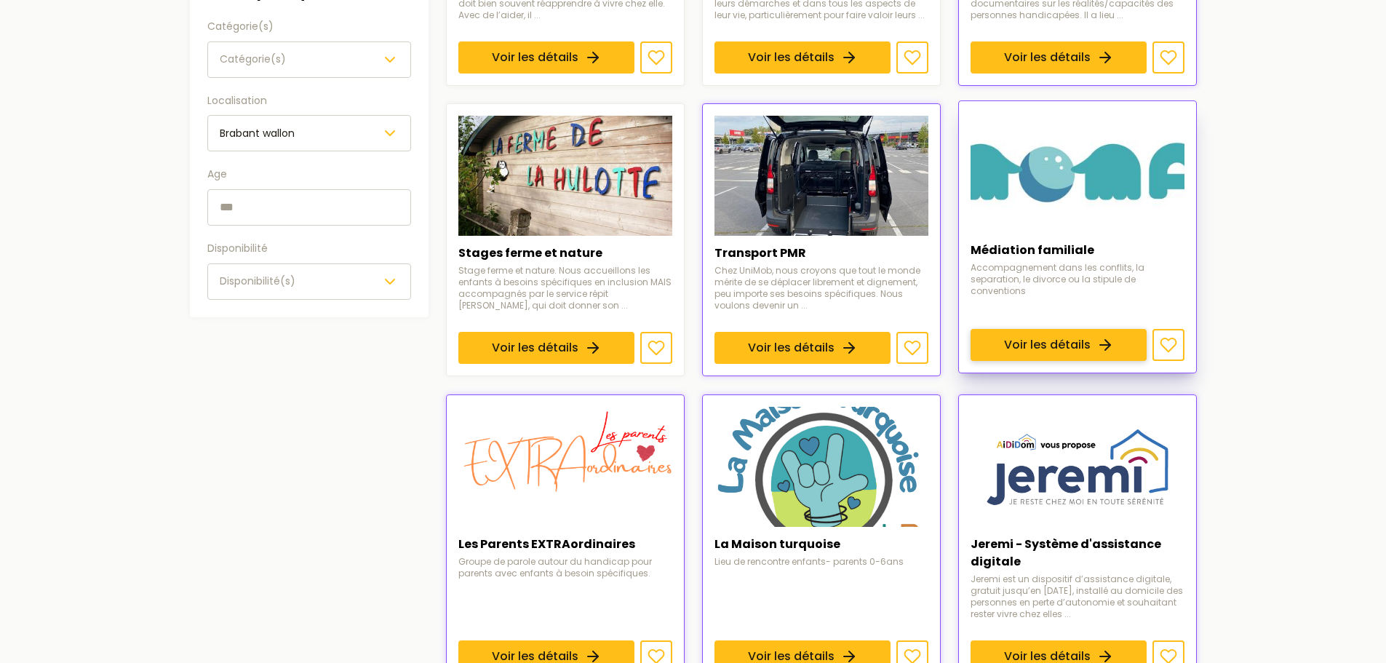
click at [1031, 330] on link "Voir les détails" at bounding box center [1059, 346] width 176 height 32
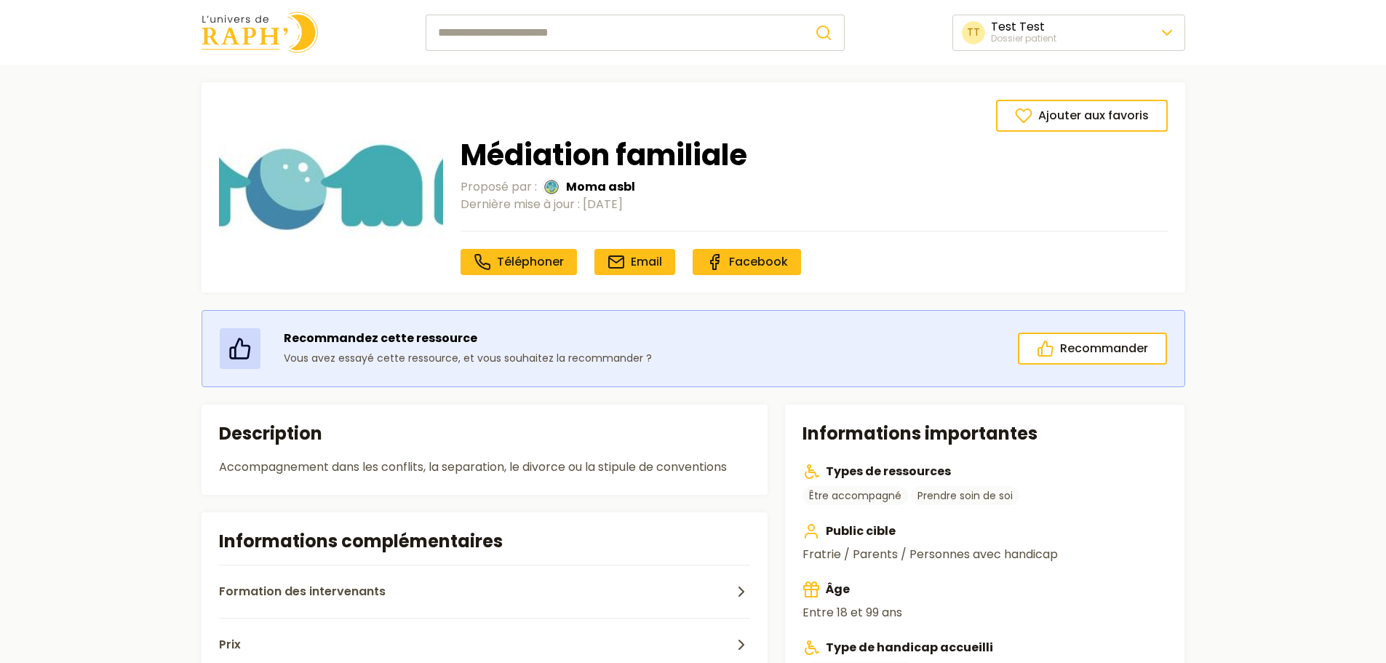
scroll to position [73, 0]
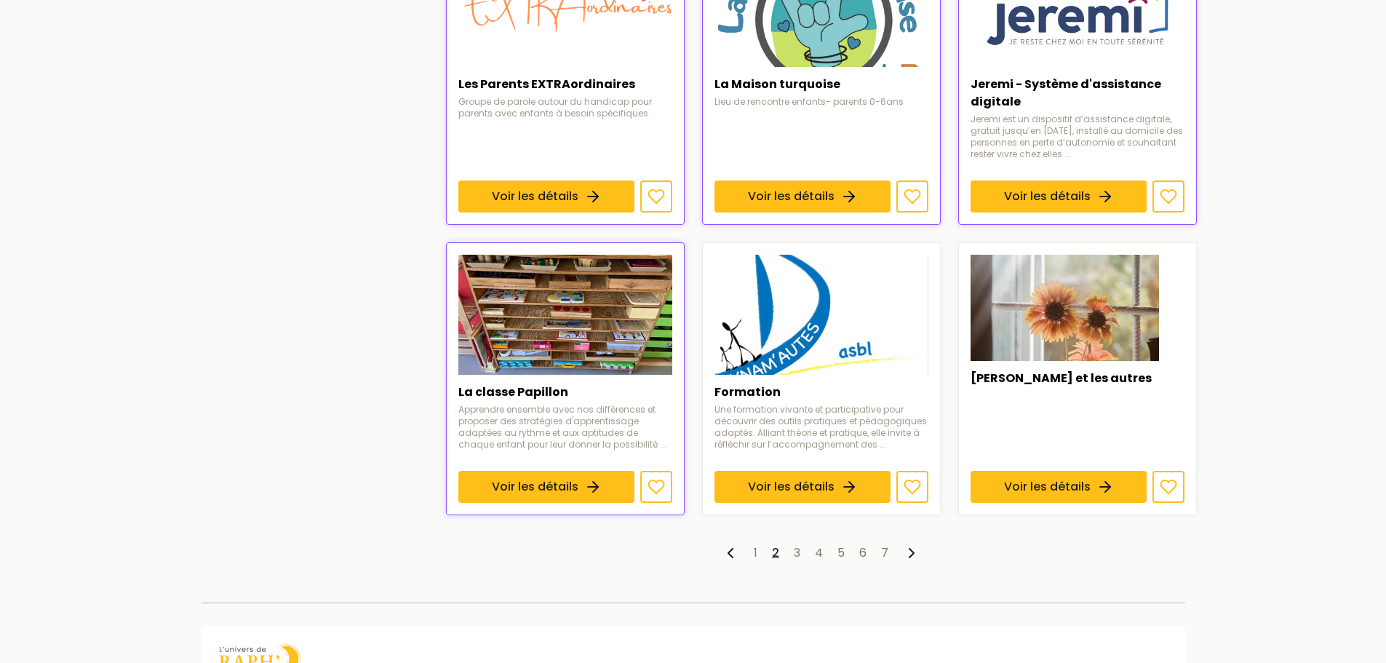
scroll to position [946, 0]
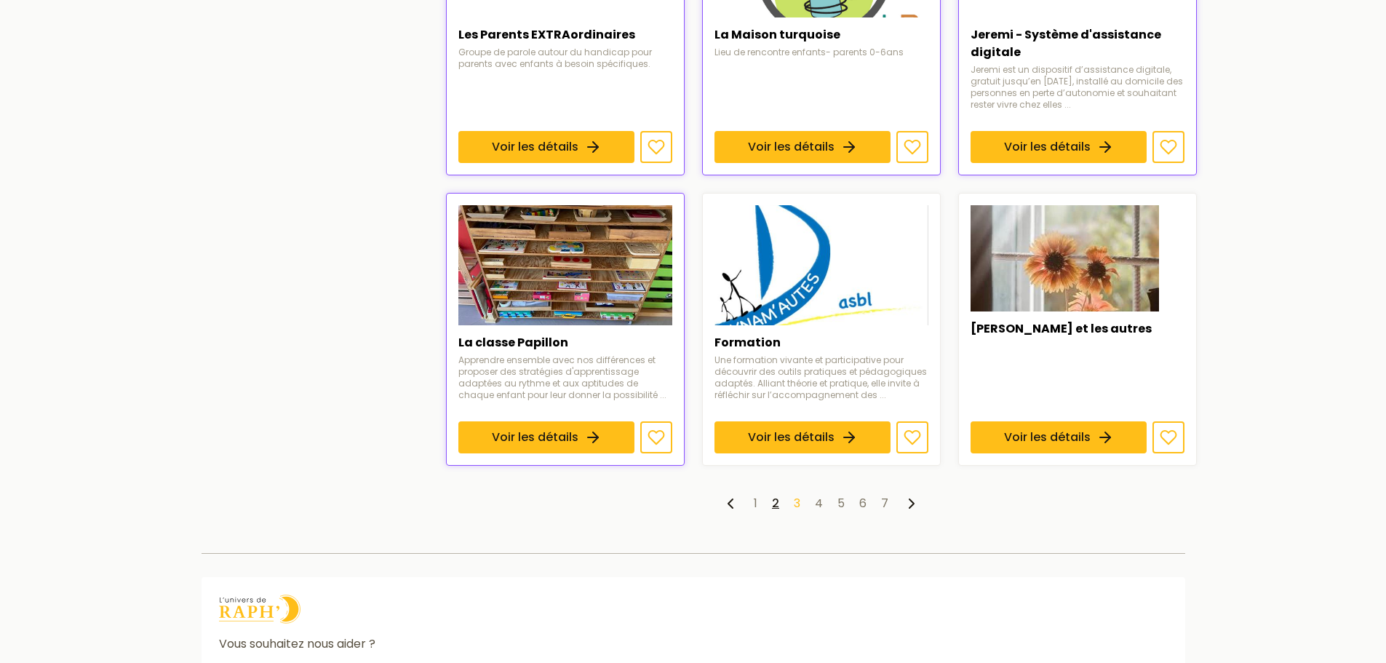
click at [797, 504] on link "3" at bounding box center [797, 503] width 7 height 17
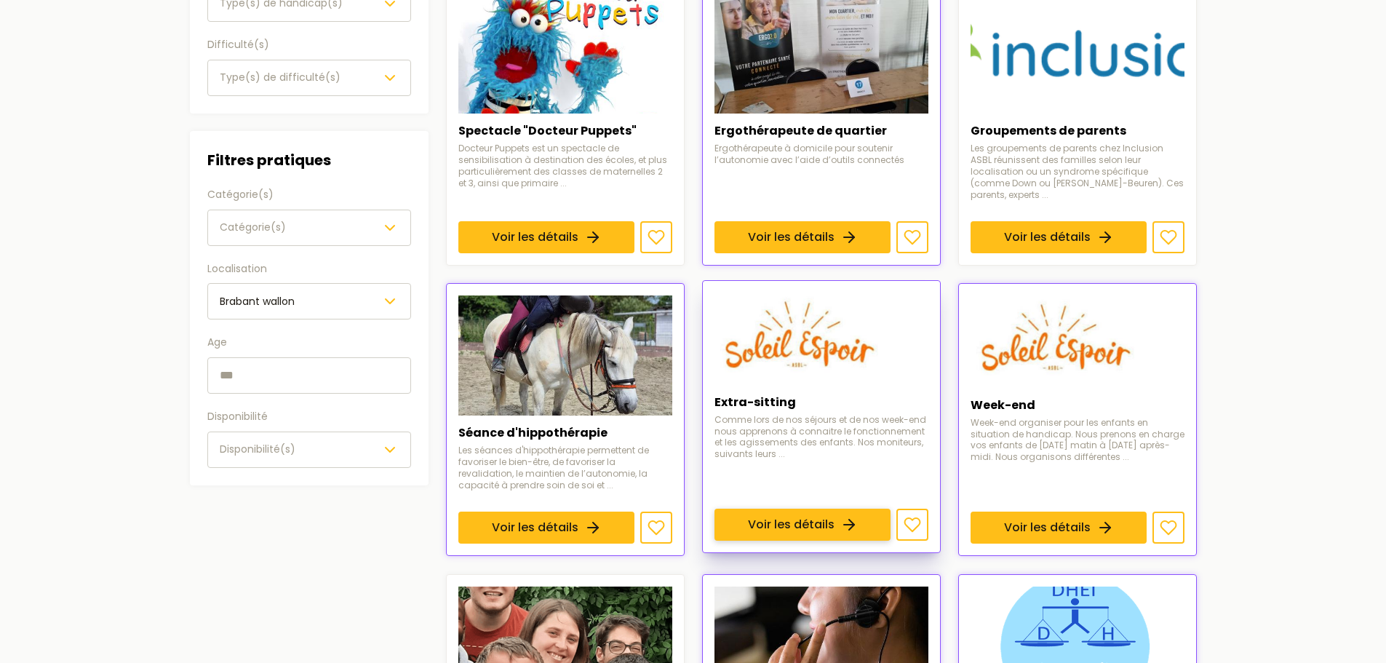
scroll to position [291, 0]
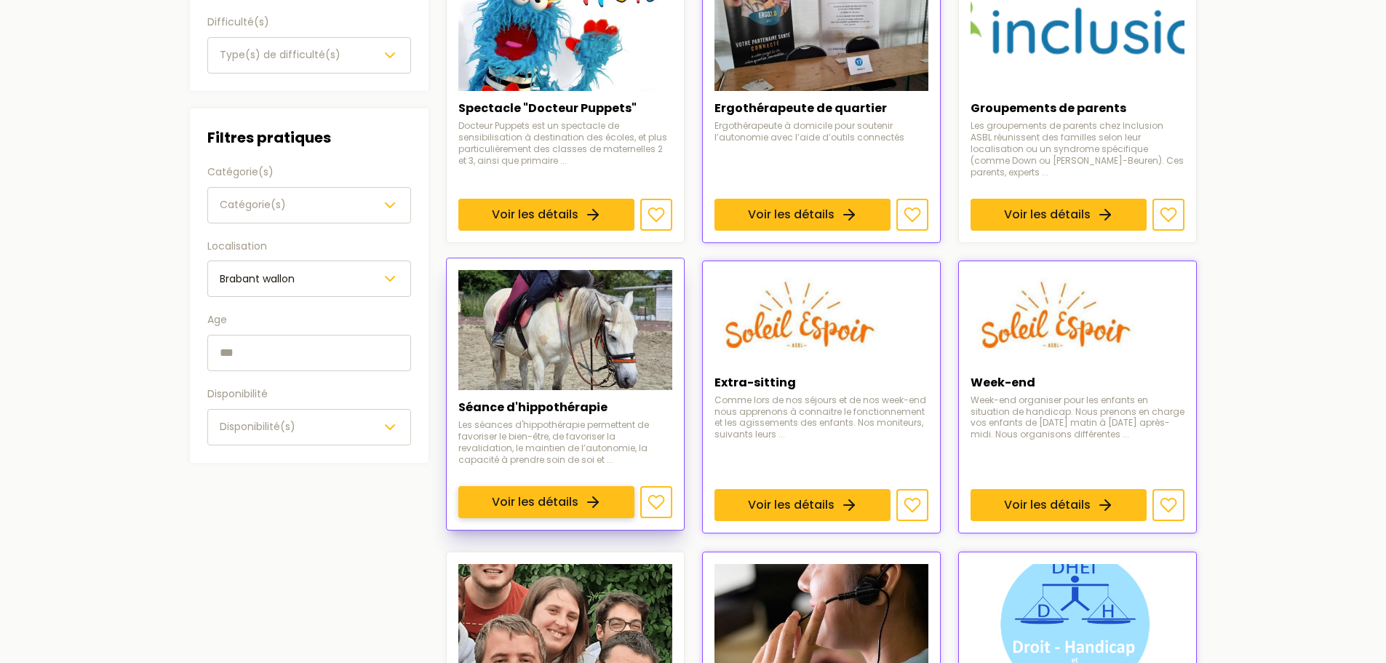
click at [589, 487] on link "Voir les détails" at bounding box center [546, 503] width 176 height 32
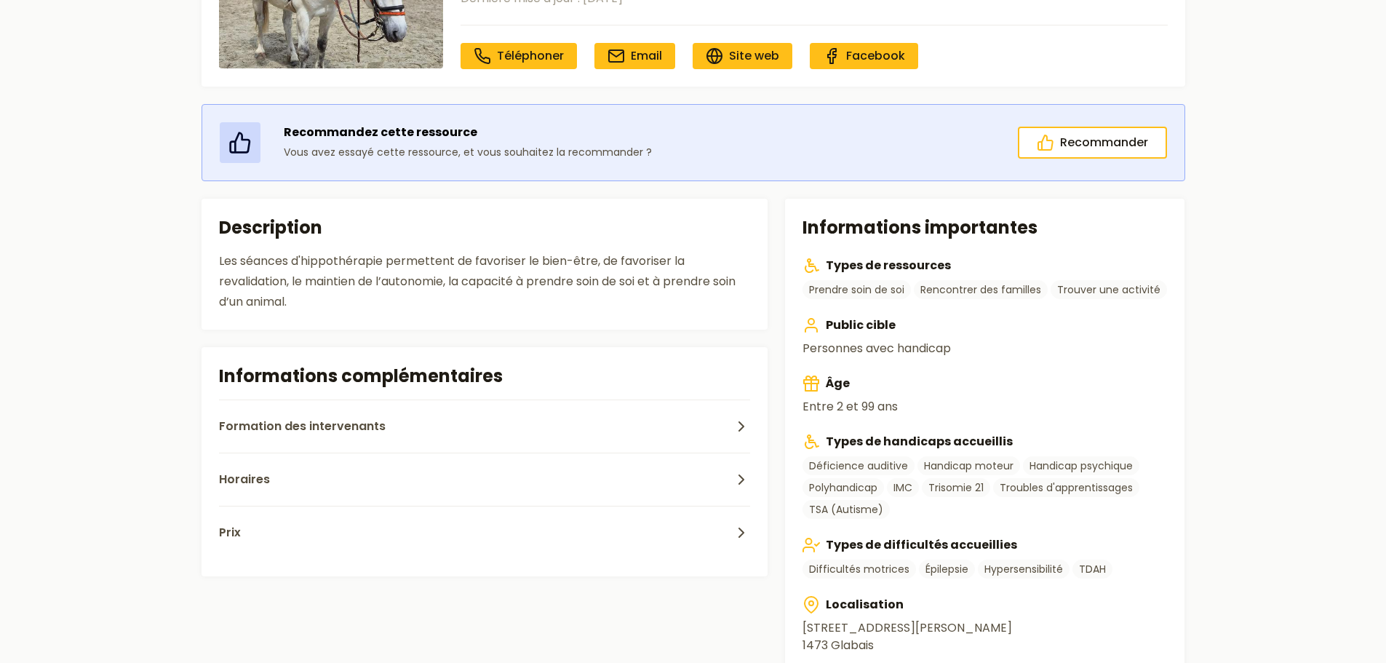
scroll to position [218, 0]
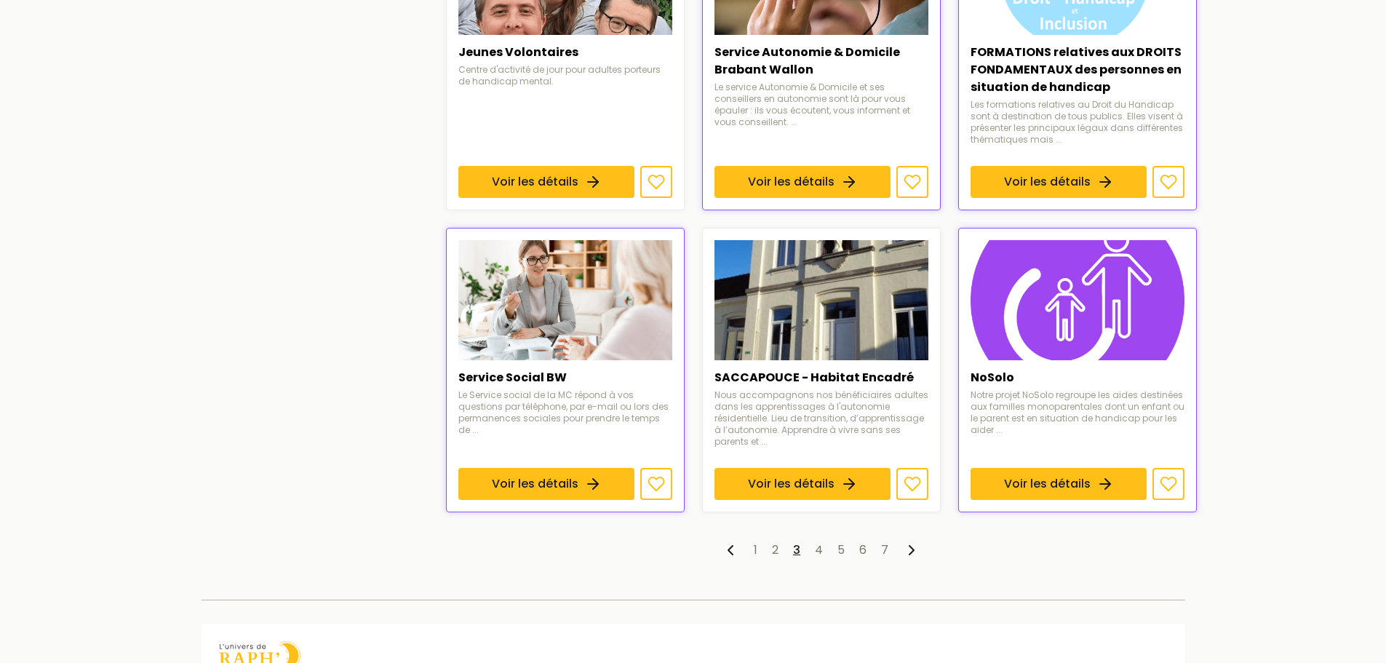
scroll to position [946, 0]
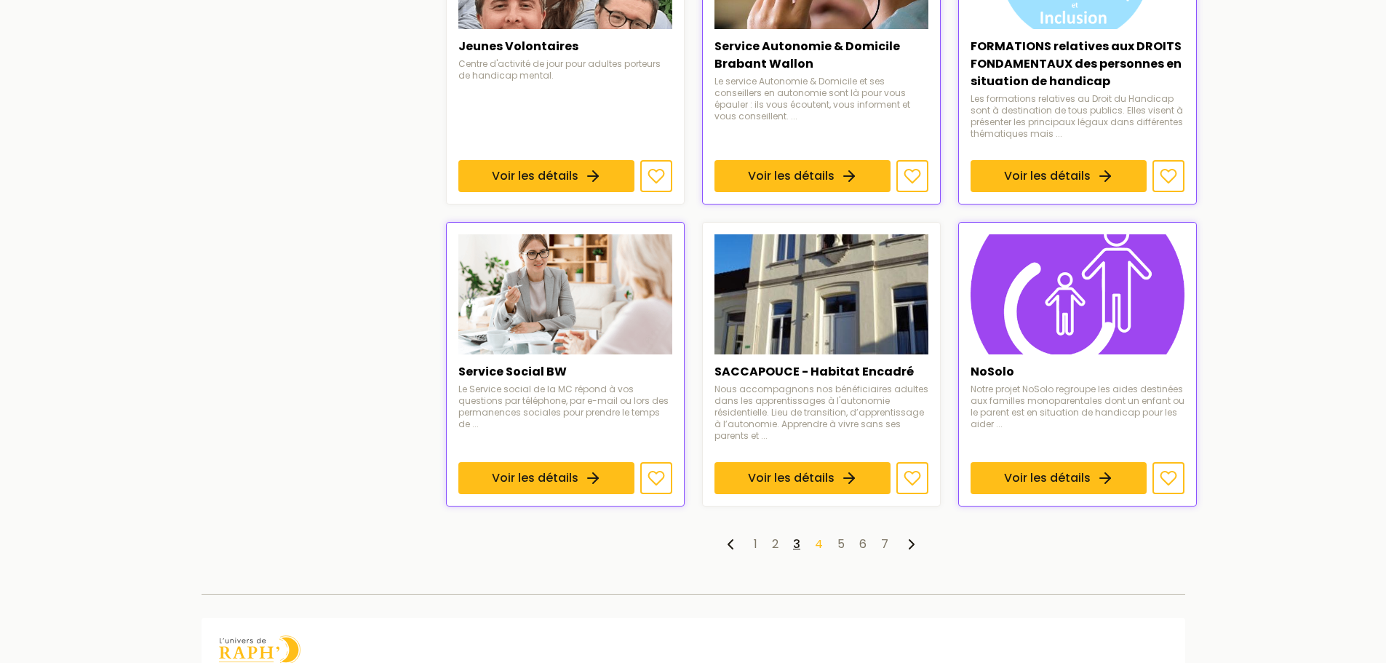
click at [820, 536] on link "4" at bounding box center [819, 544] width 8 height 17
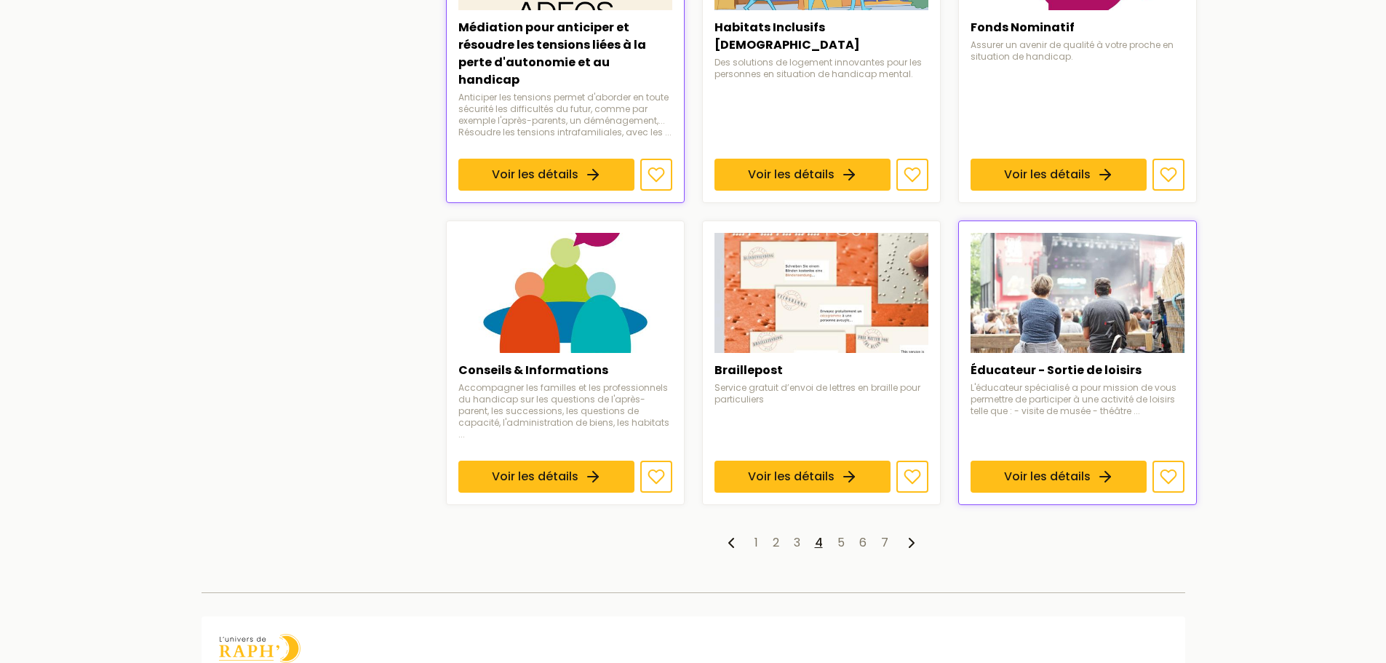
scroll to position [1019, 0]
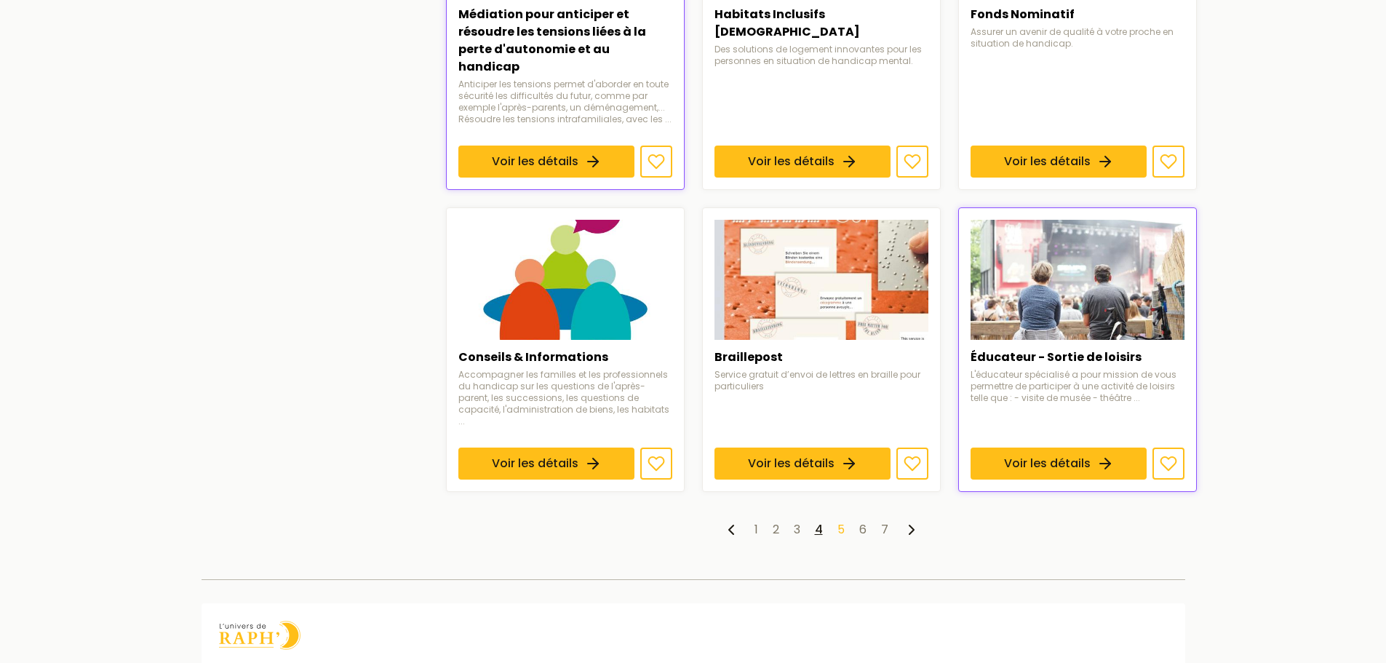
click at [842, 521] on link "5" at bounding box center [840, 529] width 7 height 17
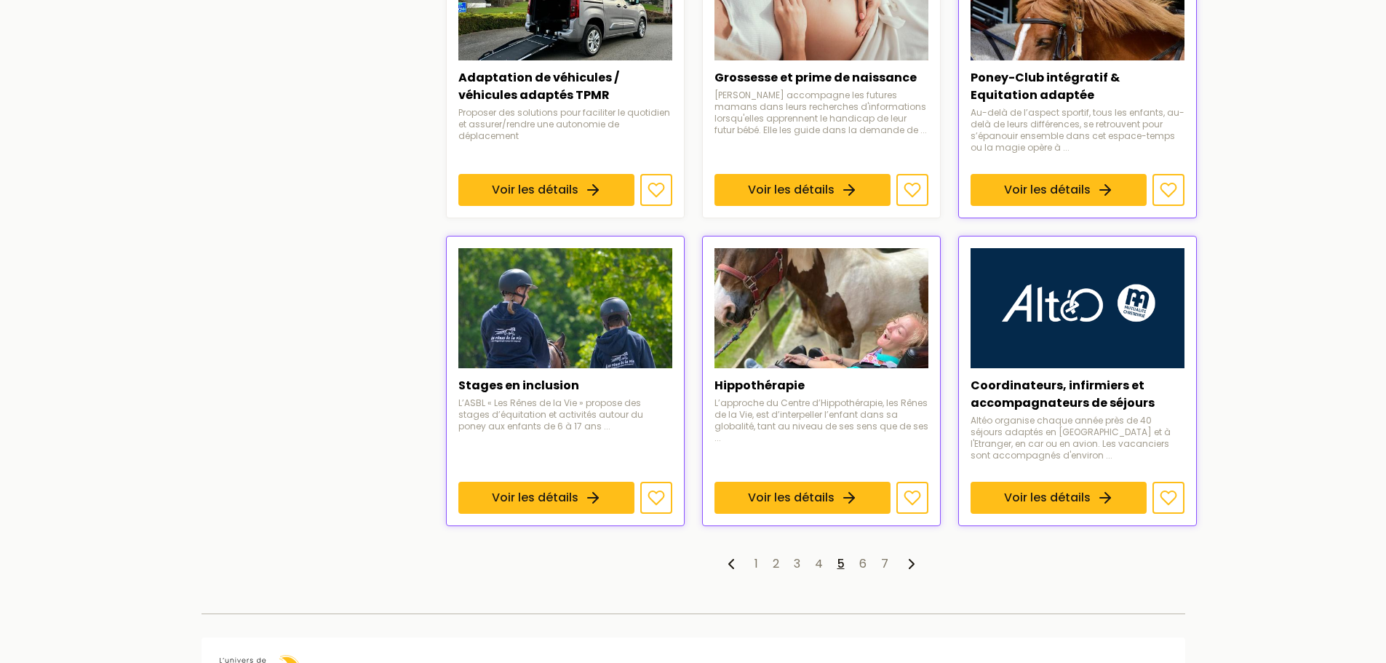
scroll to position [946, 0]
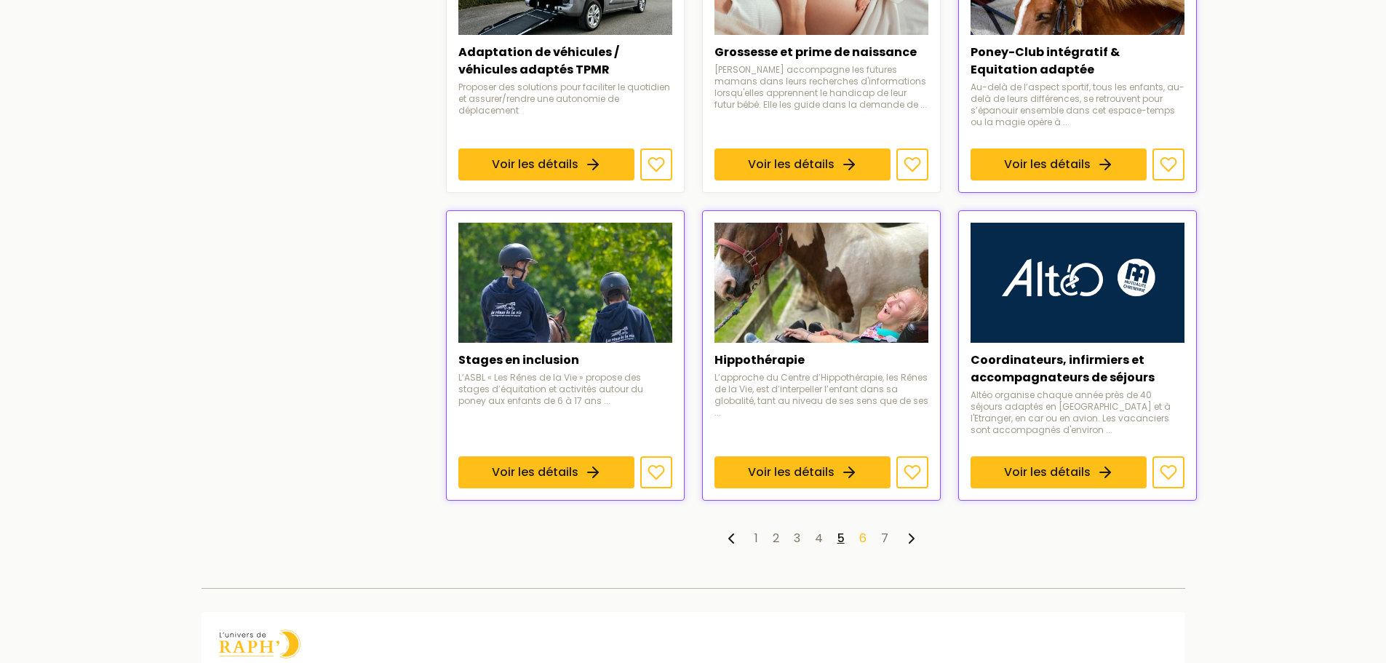
click at [862, 537] on link "6" at bounding box center [862, 538] width 7 height 17
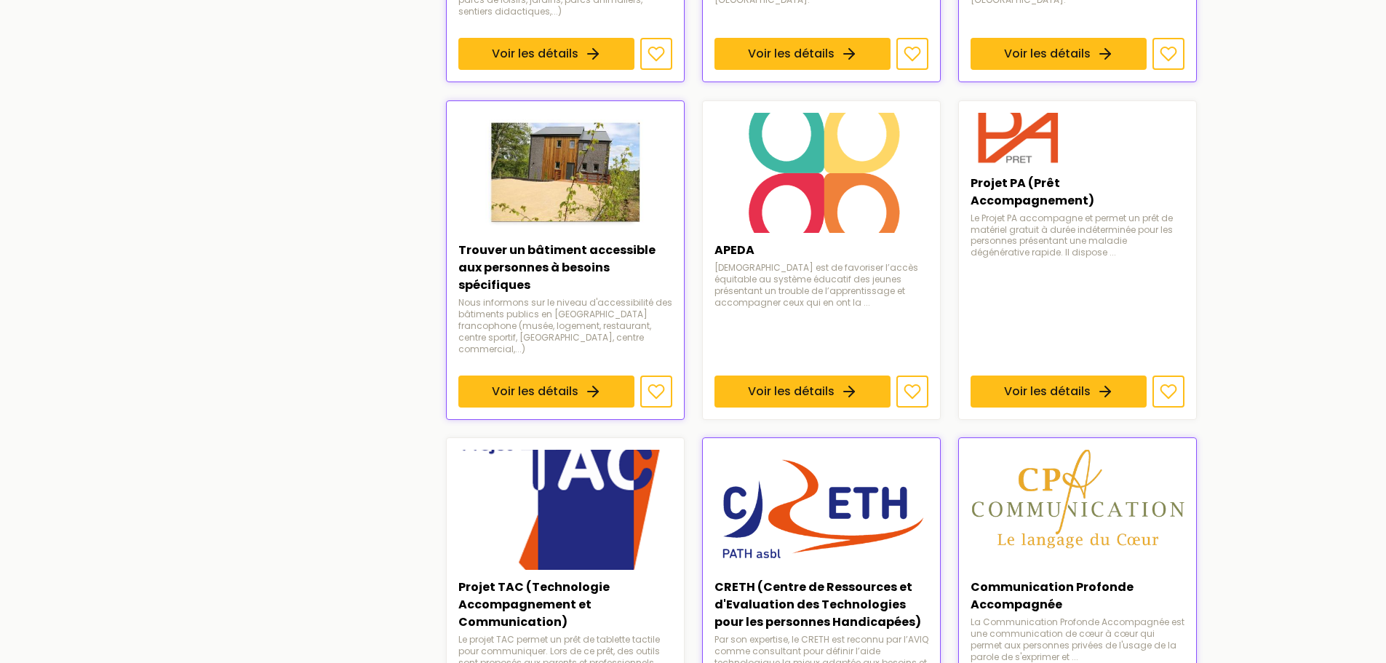
scroll to position [1091, 0]
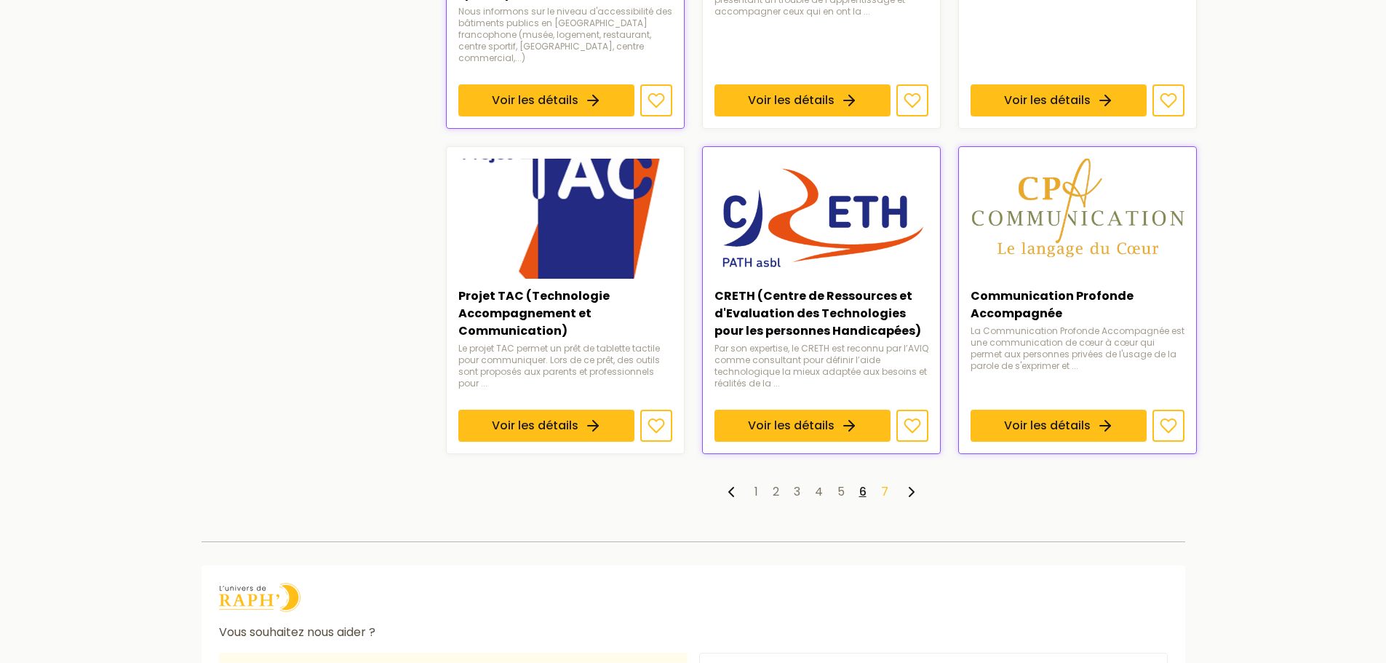
click at [882, 483] on link "7" at bounding box center [884, 491] width 7 height 17
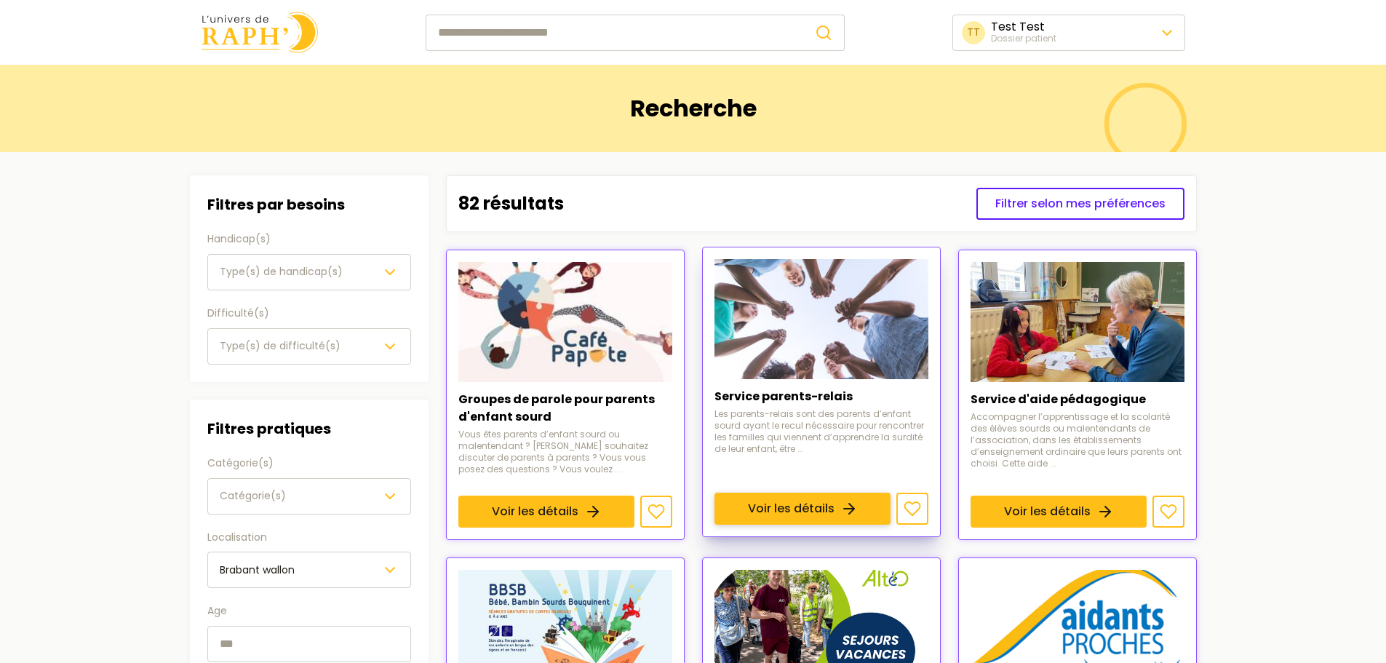
click at [857, 493] on link "Voir les détails" at bounding box center [803, 509] width 176 height 32
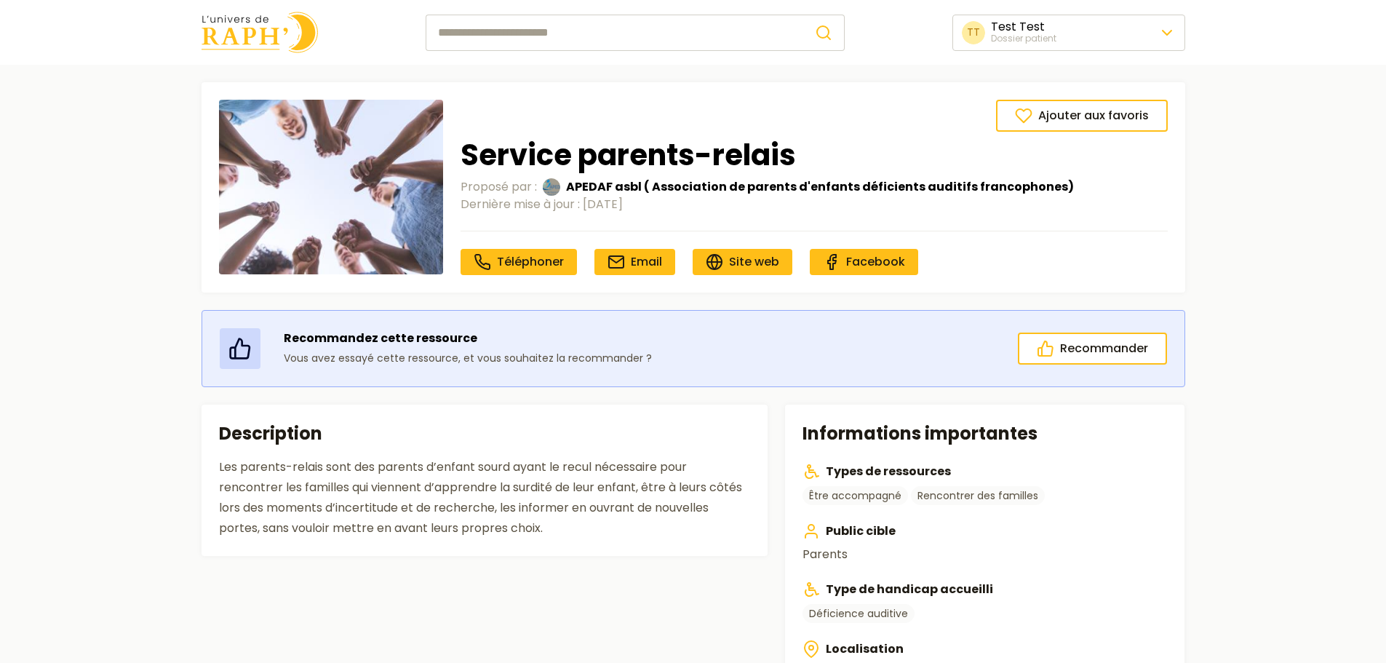
scroll to position [73, 0]
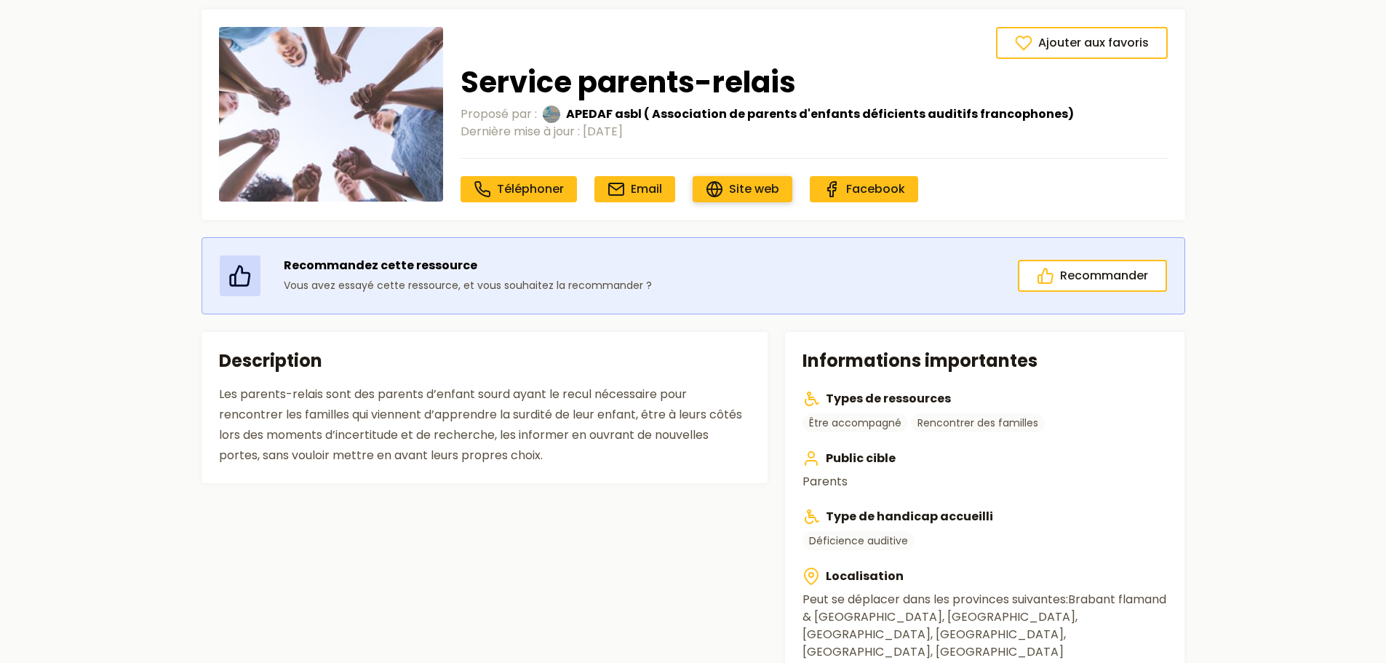
click at [752, 186] on span "Site web" at bounding box center [754, 188] width 50 height 17
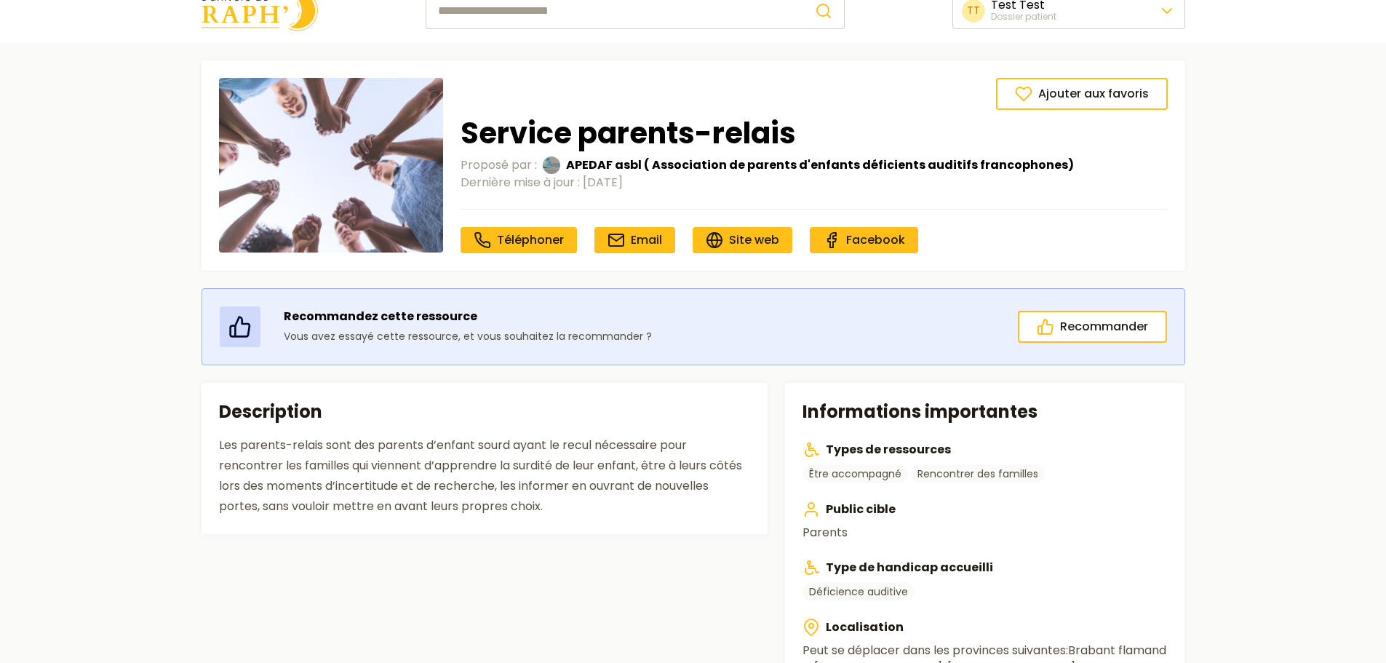
scroll to position [0, 0]
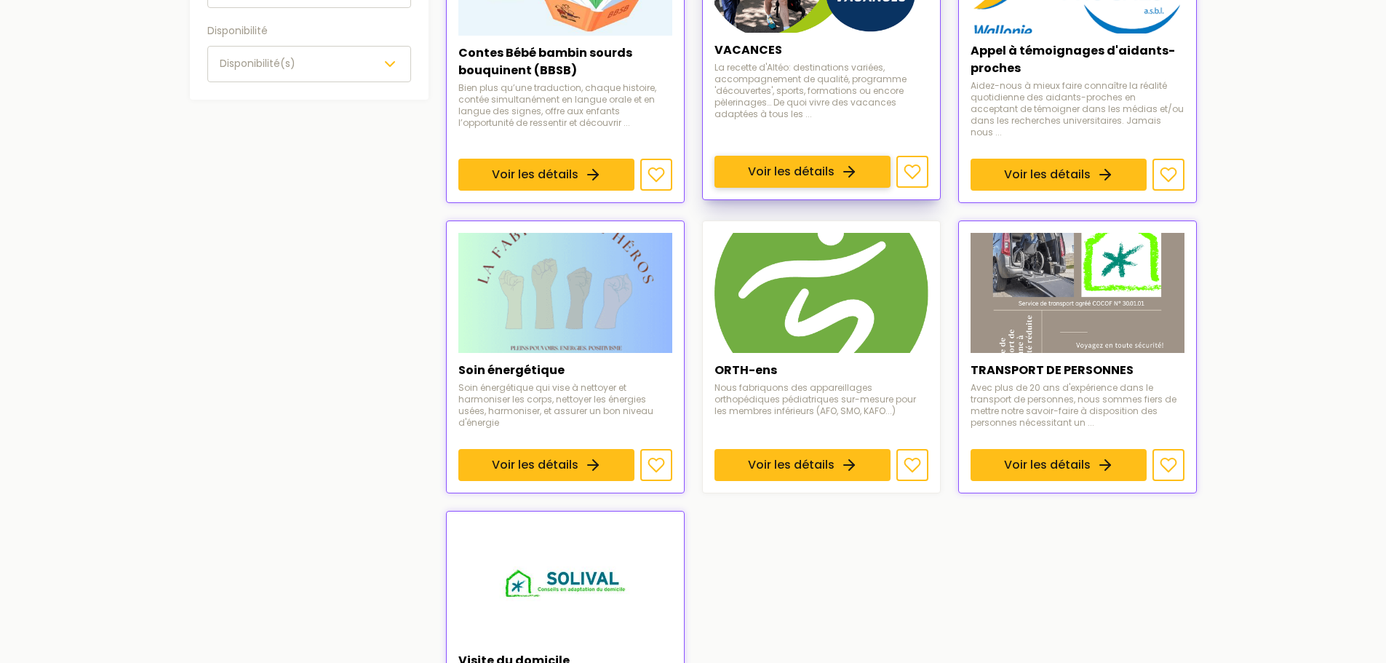
scroll to position [655, 0]
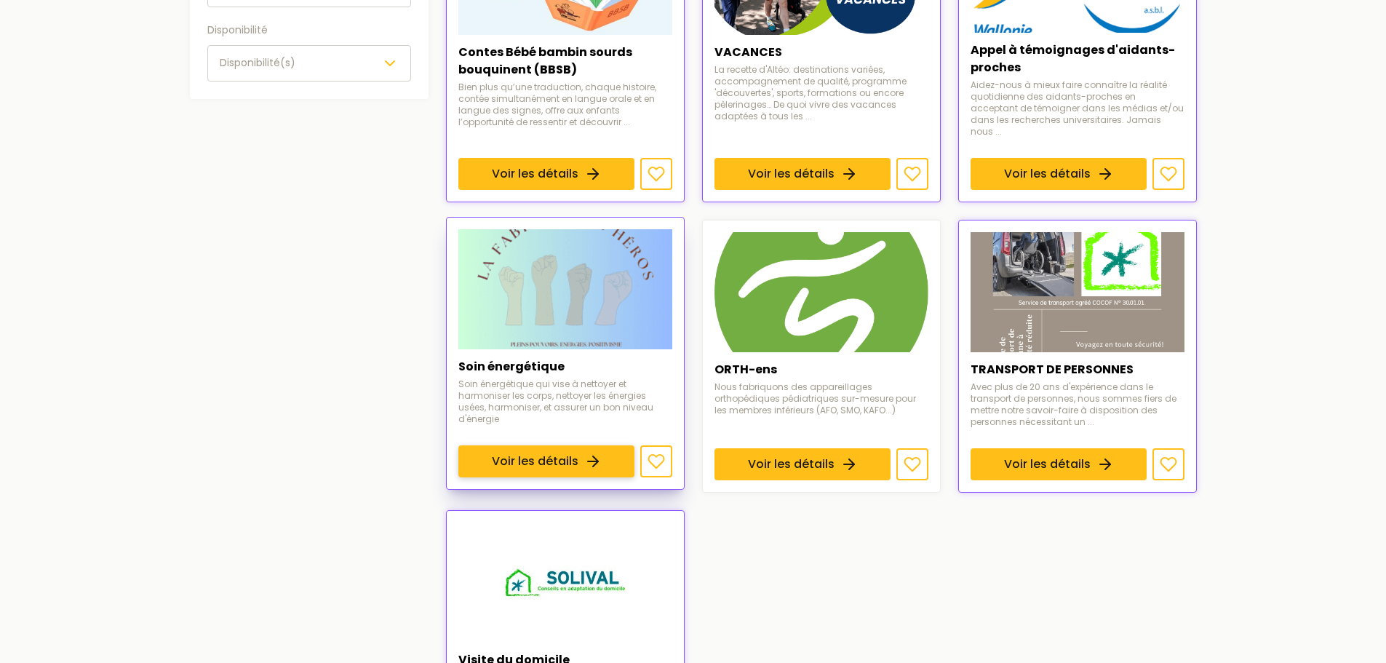
click at [520, 445] on link "Voir les détails" at bounding box center [546, 461] width 176 height 32
